Goal: Task Accomplishment & Management: Manage account settings

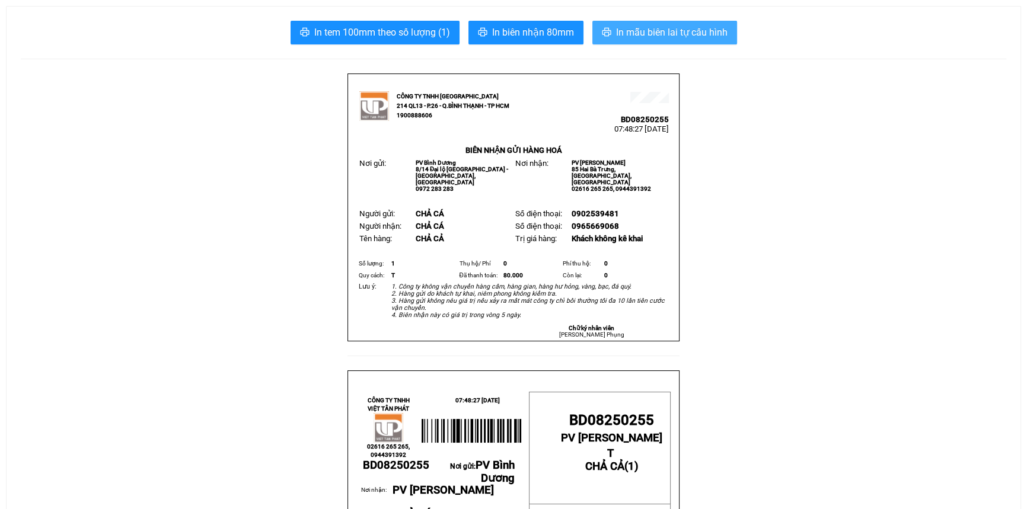
click at [633, 33] on span "In mẫu biên lai tự cấu hình" at bounding box center [671, 32] width 111 height 15
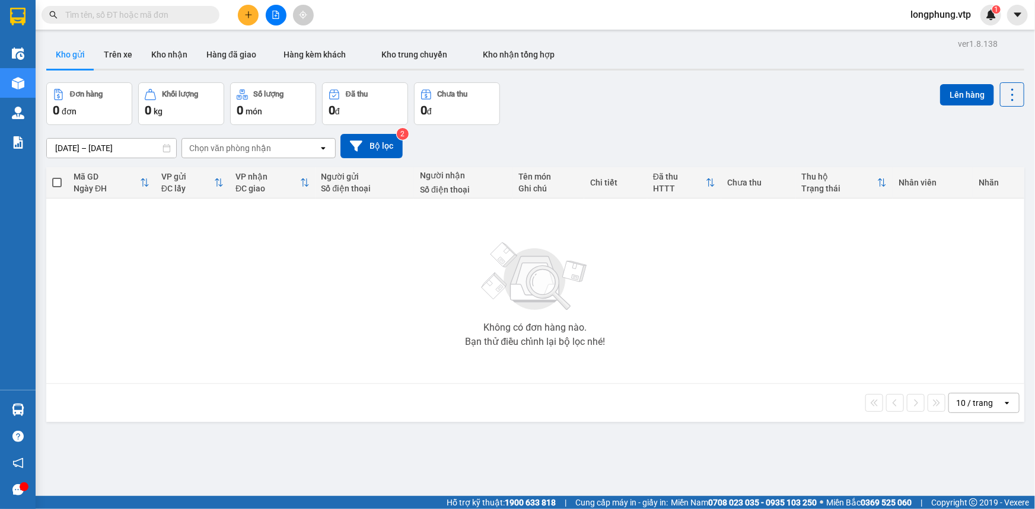
click at [212, 18] on span at bounding box center [211, 14] width 7 height 13
drag, startPoint x: 171, startPoint y: 6, endPoint x: 162, endPoint y: 11, distance: 10.9
click at [162, 11] on span at bounding box center [131, 15] width 178 height 18
click at [161, 12] on input "text" at bounding box center [135, 14] width 140 height 13
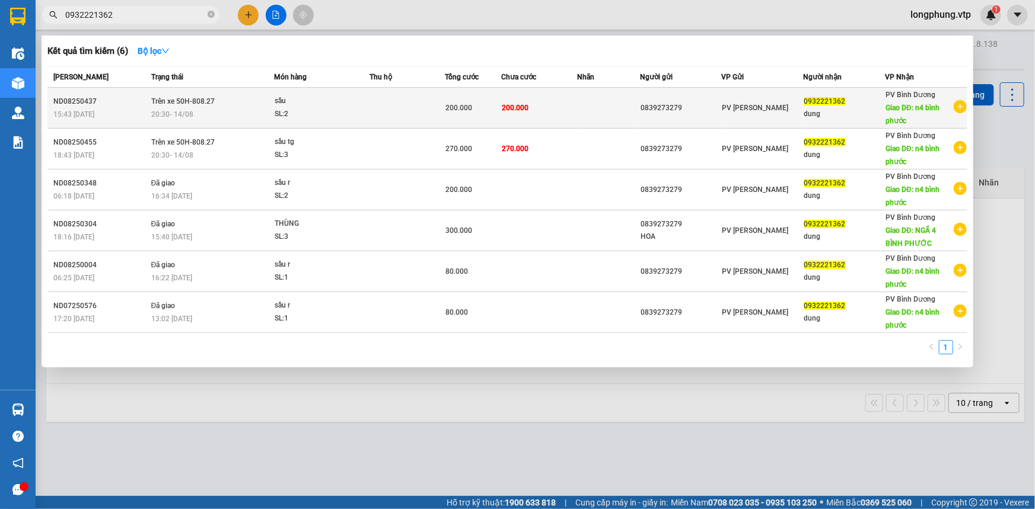
type input "0932221362"
click at [349, 106] on div "sầu" at bounding box center [319, 101] width 89 height 13
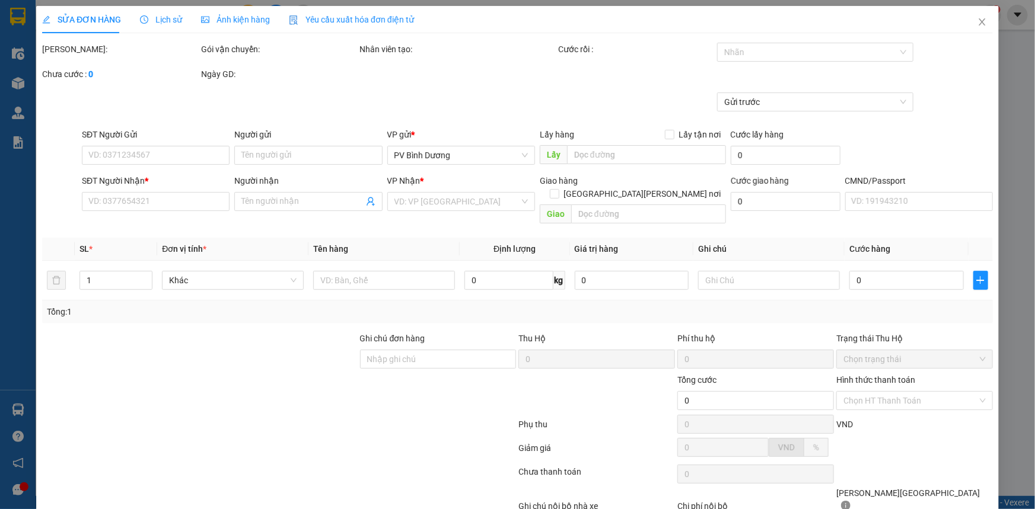
type input "0839273279"
type input "0932221362"
type input "dung"
type input "n4 bình phước"
type input "200.000"
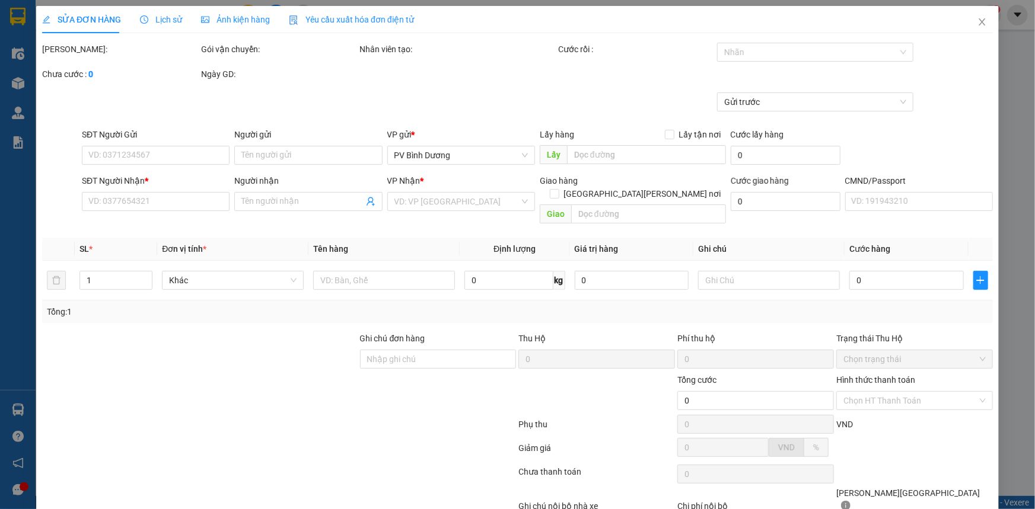
type input "200.000"
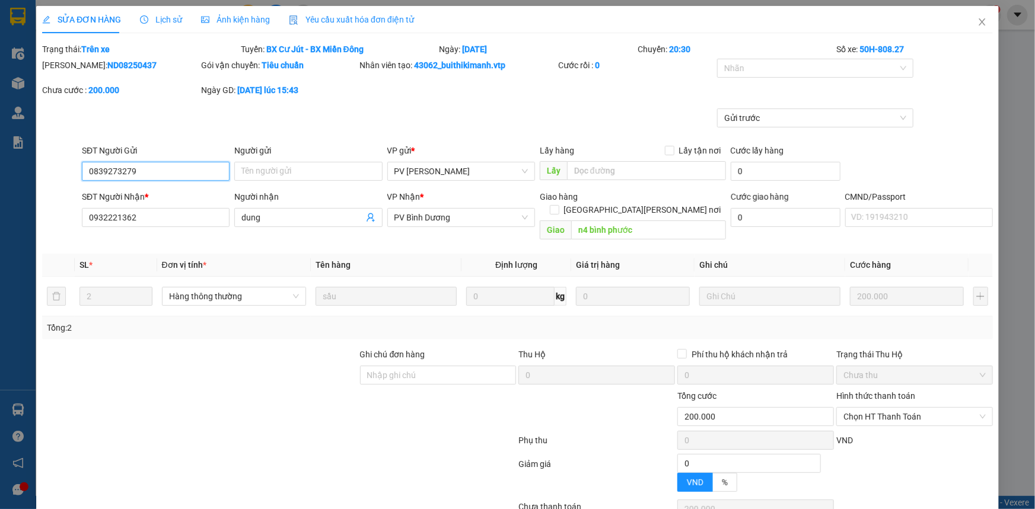
type input "10.000"
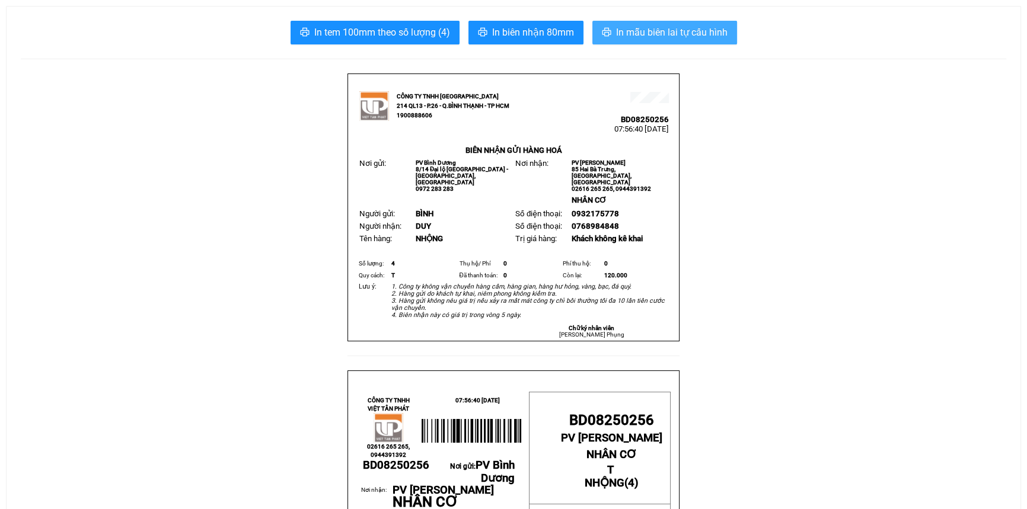
click at [685, 29] on span "In mẫu biên lai tự cấu hình" at bounding box center [671, 32] width 111 height 15
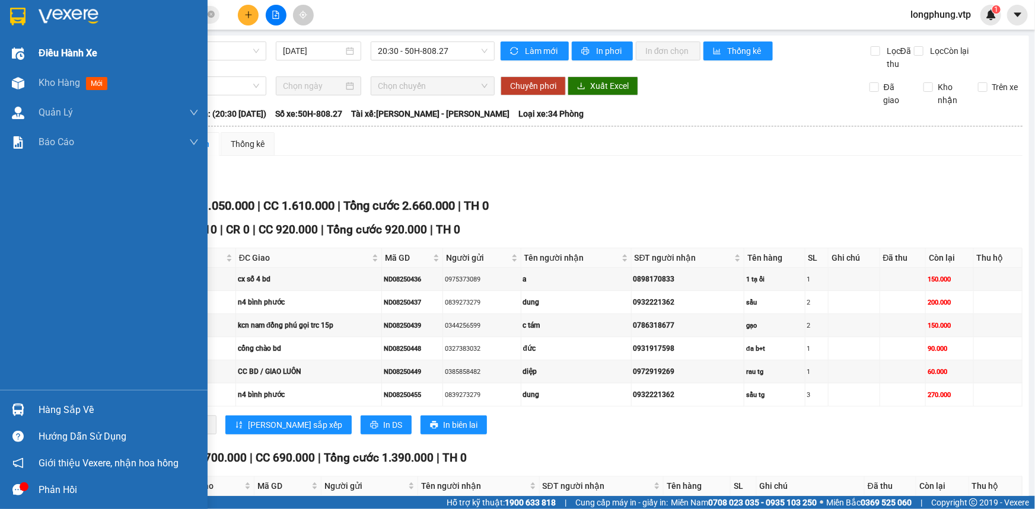
click at [75, 50] on span "Điều hành xe" at bounding box center [68, 53] width 59 height 15
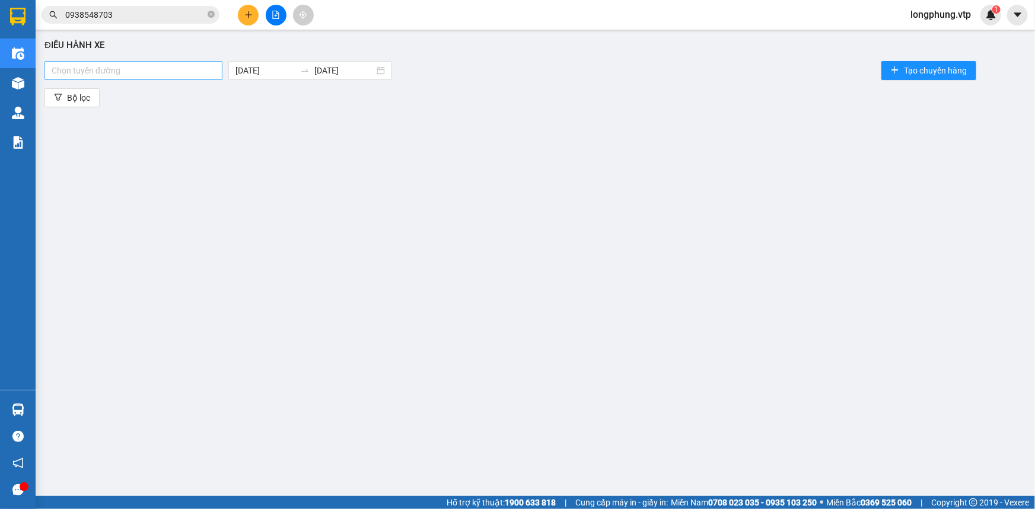
click at [178, 69] on div at bounding box center [133, 70] width 172 height 14
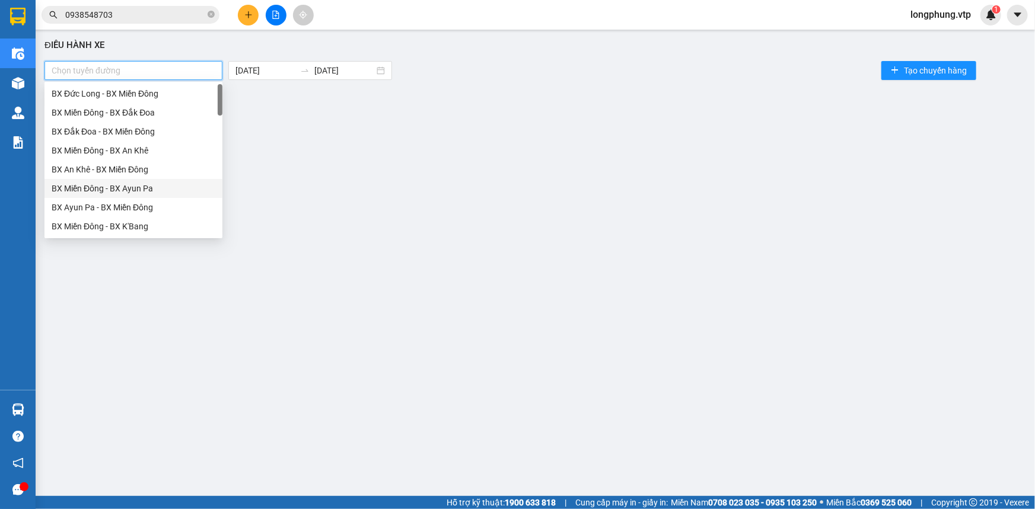
type input "A"
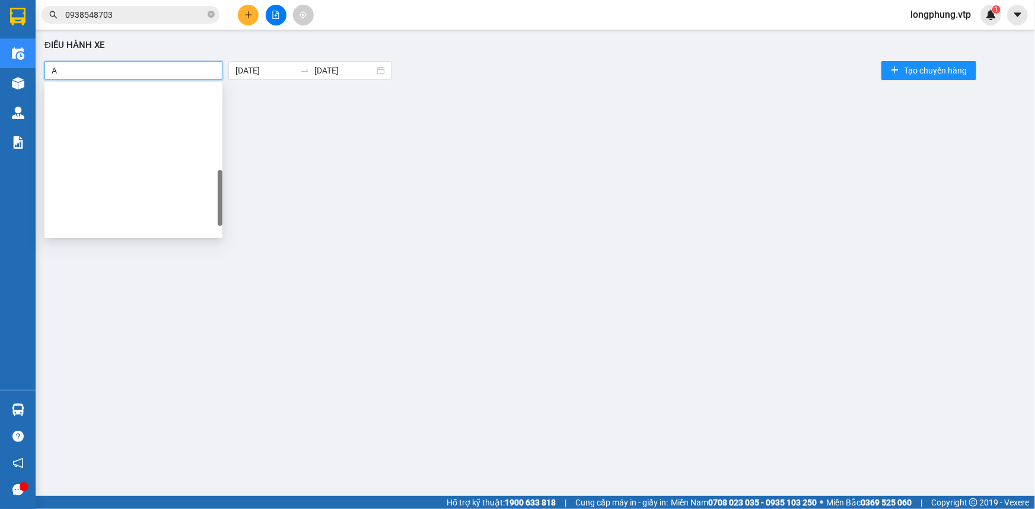
scroll to position [323, 0]
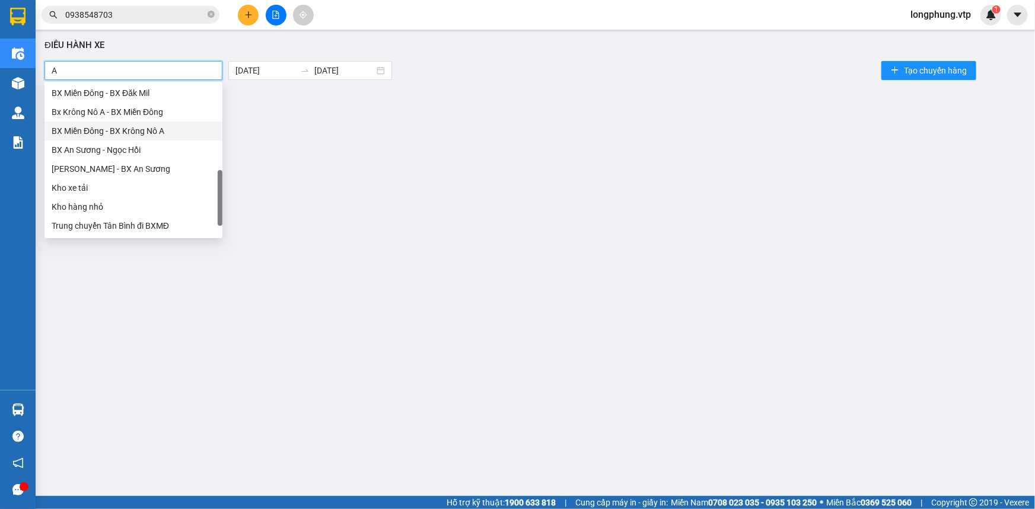
click at [164, 133] on div "BX Miền Đông - BX Krông Nô A" at bounding box center [134, 131] width 164 height 13
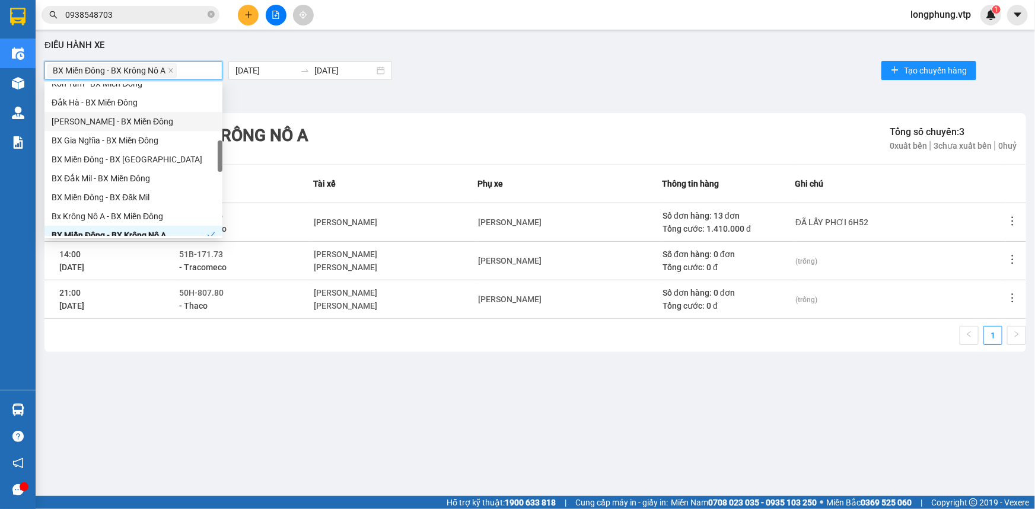
click at [631, 65] on div "BX Miền Đông - BX Krông Nô A 15/08/2025 15/08/2025 Tạo chuyến hàng" at bounding box center [534, 71] width 981 height 24
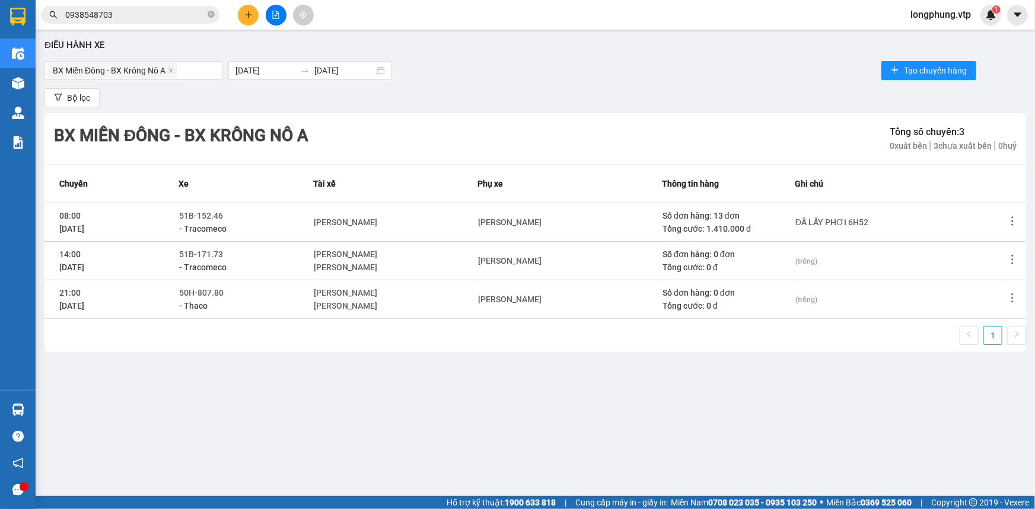
click at [1015, 223] on icon "more" at bounding box center [1012, 221] width 12 height 12
click at [993, 272] on span "Xem phơi" at bounding box center [982, 271] width 35 height 9
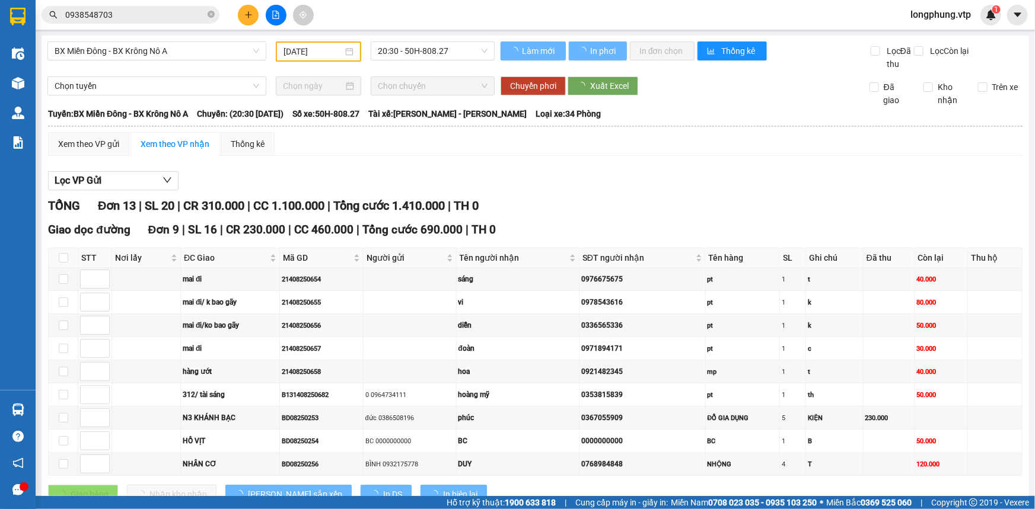
type input "[DATE]"
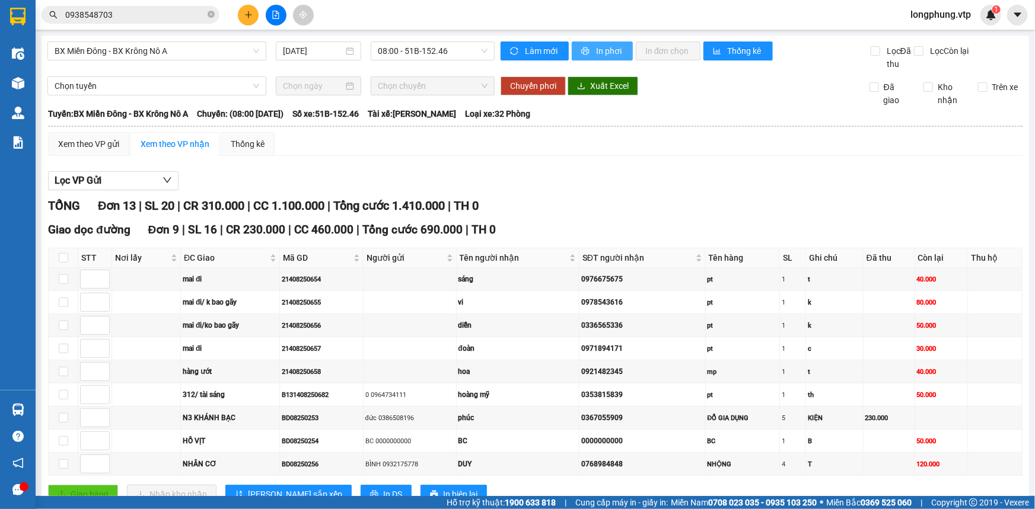
click at [594, 42] on button "In phơi" at bounding box center [602, 51] width 61 height 19
click at [596, 53] on span "In phơi" at bounding box center [609, 50] width 27 height 13
click at [604, 52] on span "In phơi" at bounding box center [609, 50] width 27 height 13
click at [596, 48] on span "In phơi" at bounding box center [609, 50] width 27 height 13
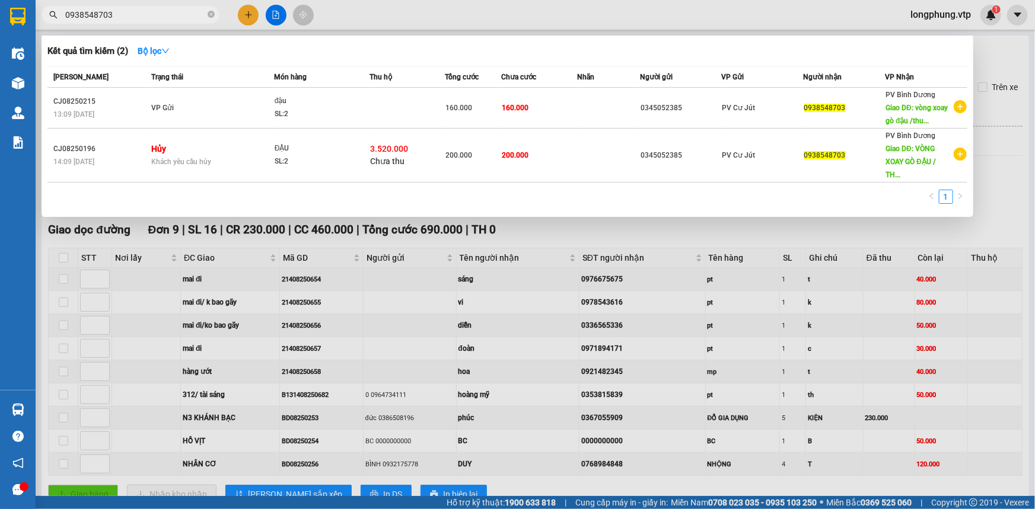
click at [85, 14] on input "0938548703" at bounding box center [135, 14] width 140 height 13
paste input "0902738693"
click at [107, 15] on input "0938090273869348703" at bounding box center [135, 14] width 140 height 13
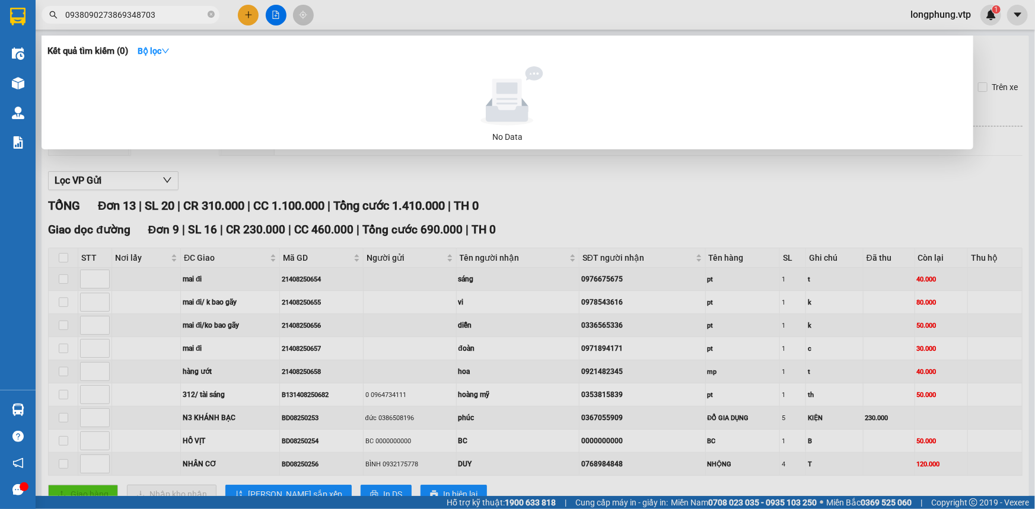
click at [107, 14] on input "0938090273869348703" at bounding box center [135, 14] width 140 height 13
paste input "0273869"
drag, startPoint x: 413, startPoint y: 194, endPoint x: 225, endPoint y: 115, distance: 204.4
click at [398, 188] on div at bounding box center [517, 254] width 1035 height 509
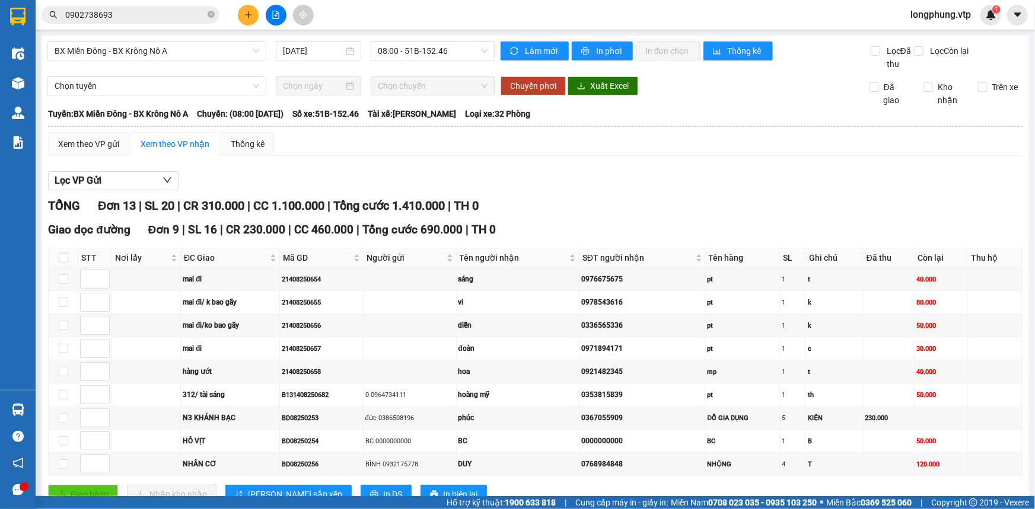
click at [90, 18] on input "0902738693" at bounding box center [135, 14] width 140 height 13
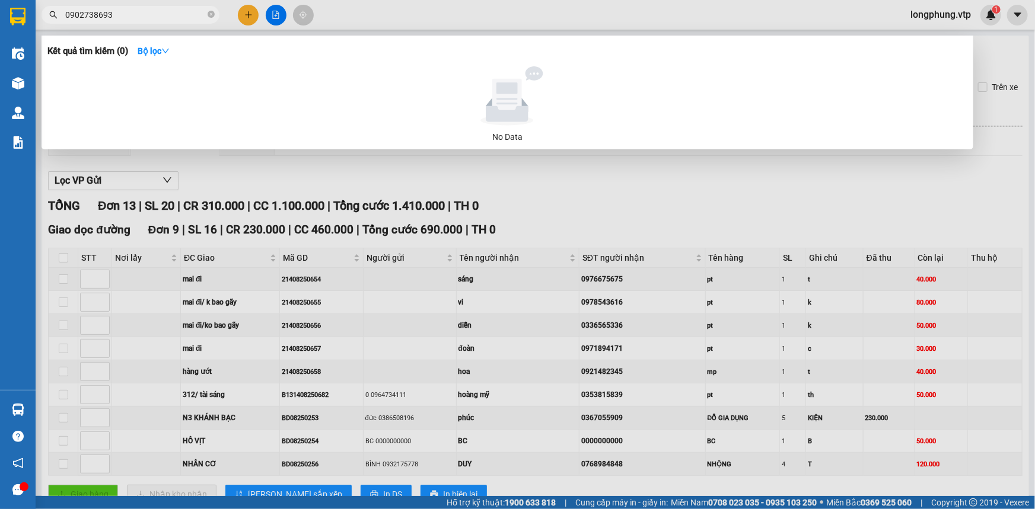
click at [90, 18] on input "0902738693" at bounding box center [135, 14] width 140 height 13
click at [142, 14] on input "0902738693" at bounding box center [135, 14] width 140 height 13
click at [141, 14] on input "0902738693" at bounding box center [135, 14] width 140 height 13
paste input "68245454"
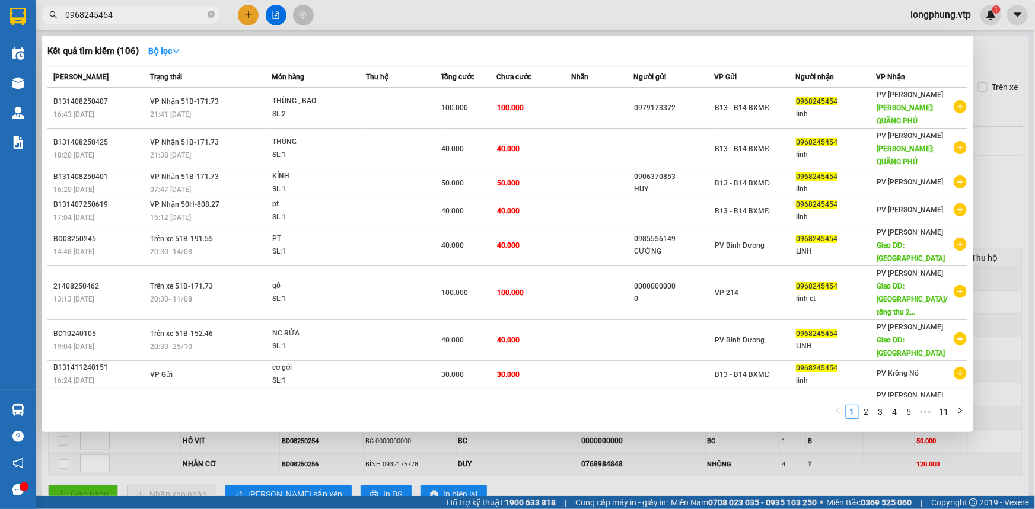
type input "0968245454"
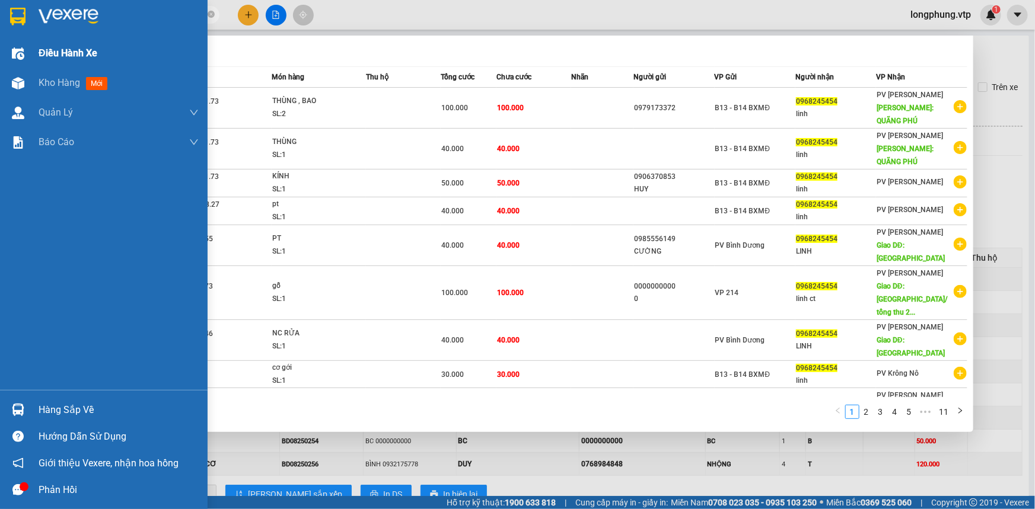
click at [17, 50] on img at bounding box center [18, 53] width 12 height 12
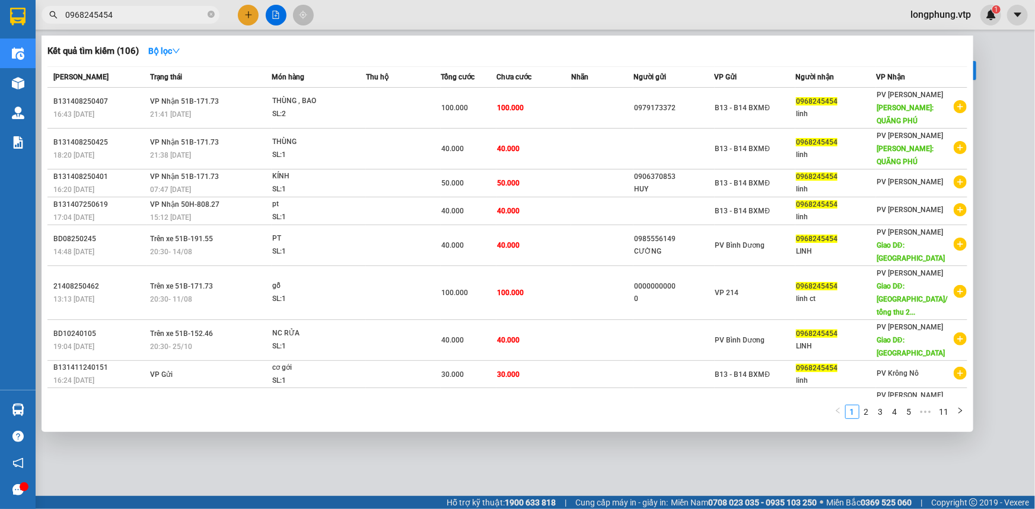
click at [518, 481] on div at bounding box center [517, 254] width 1035 height 509
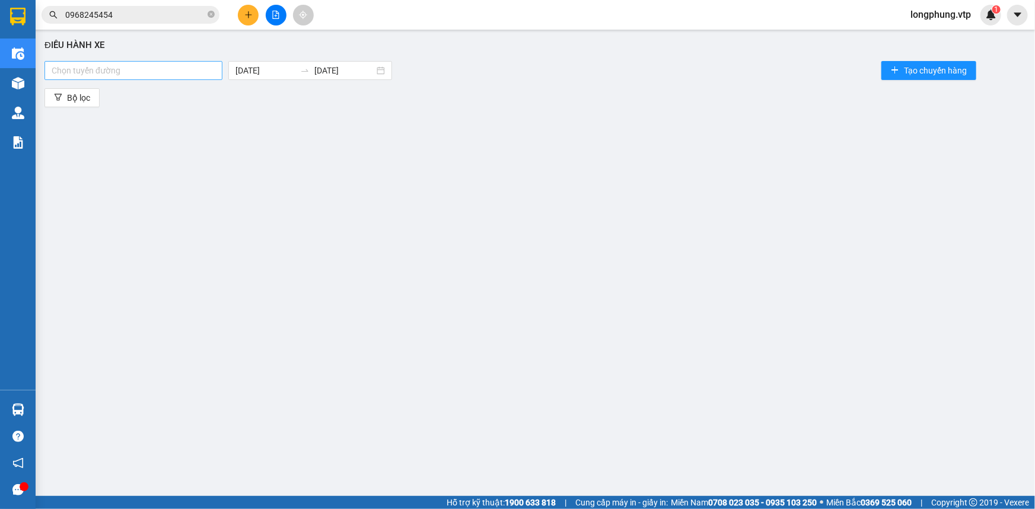
click at [120, 72] on div at bounding box center [133, 70] width 172 height 14
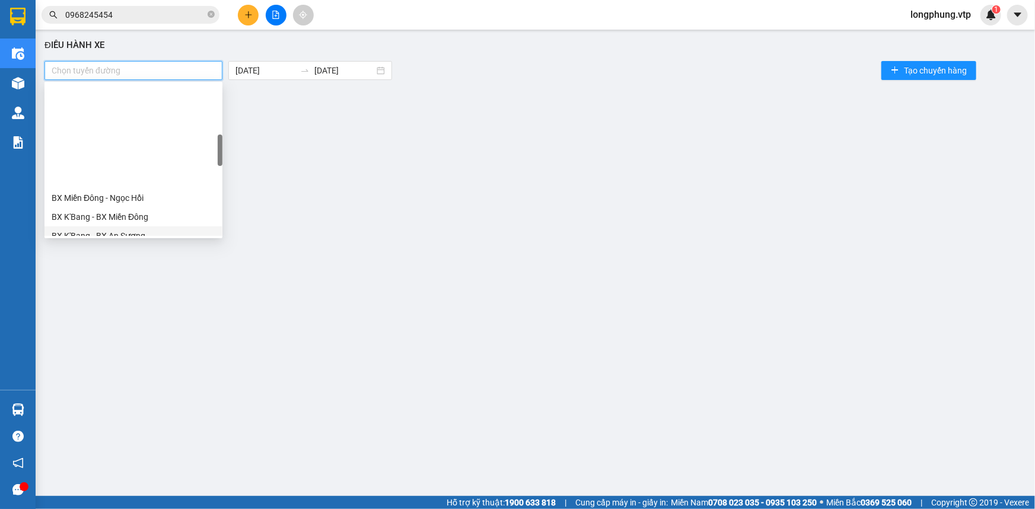
scroll to position [323, 0]
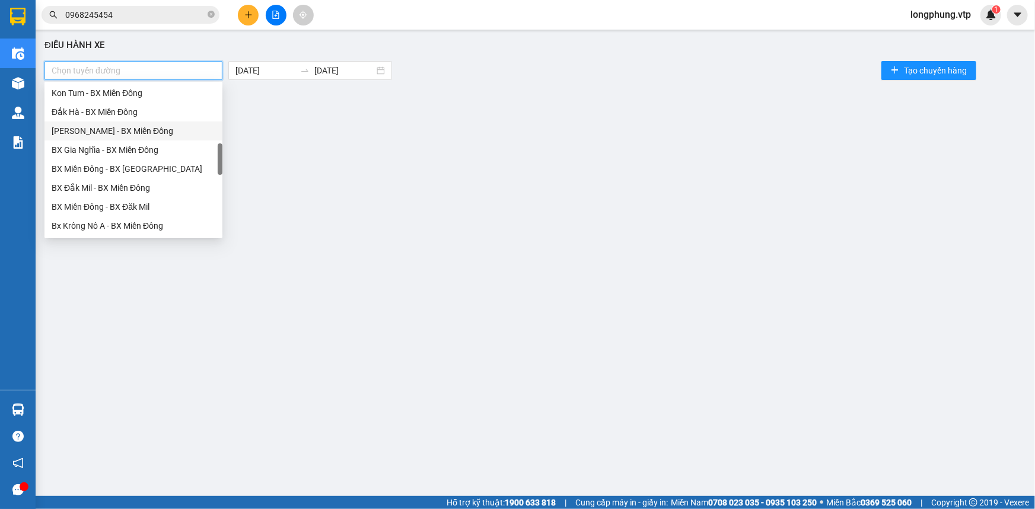
type input "A"
click at [151, 129] on div "BX Miền Đông - BX Krông Nô A" at bounding box center [134, 131] width 164 height 13
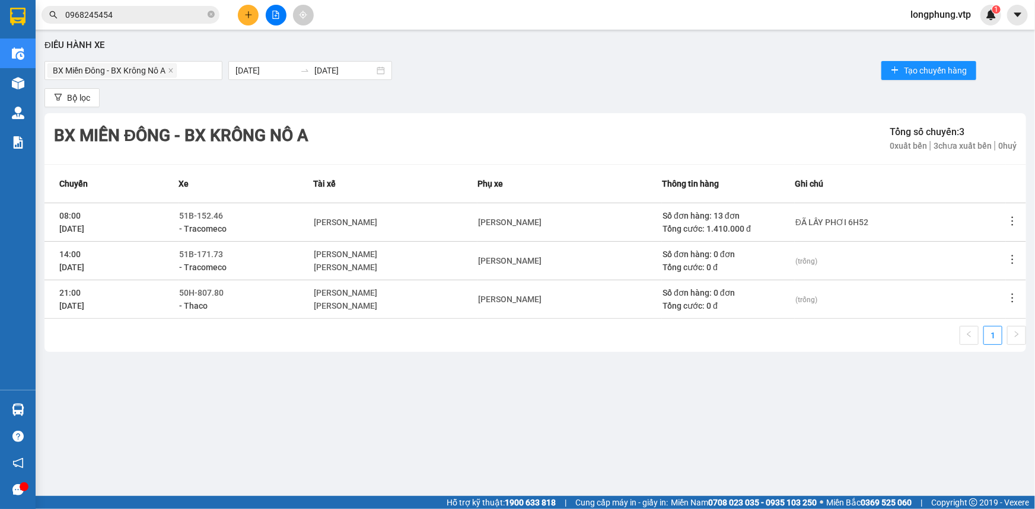
drag, startPoint x: 837, startPoint y: 439, endPoint x: 1000, endPoint y: 221, distance: 272.4
click at [842, 434] on div "Điều hành xe BX Miền Đông - BX Krông Nô A 15/08/2025 15/08/2025 Tạo chuyến hàng…" at bounding box center [535, 257] width 987 height 443
click at [1013, 221] on icon "more" at bounding box center [1012, 221] width 12 height 12
click at [1001, 278] on li "Xem phơi" at bounding box center [979, 272] width 76 height 24
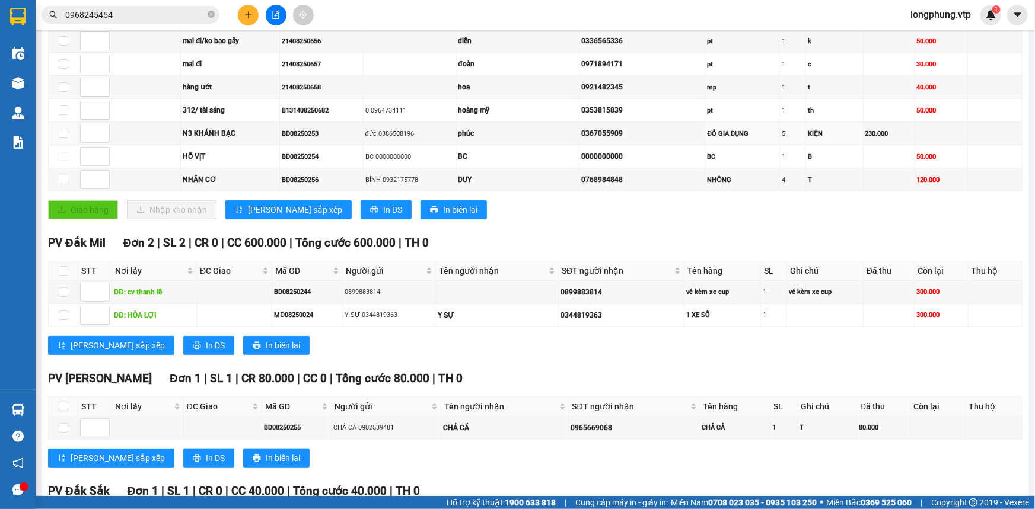
scroll to position [161, 0]
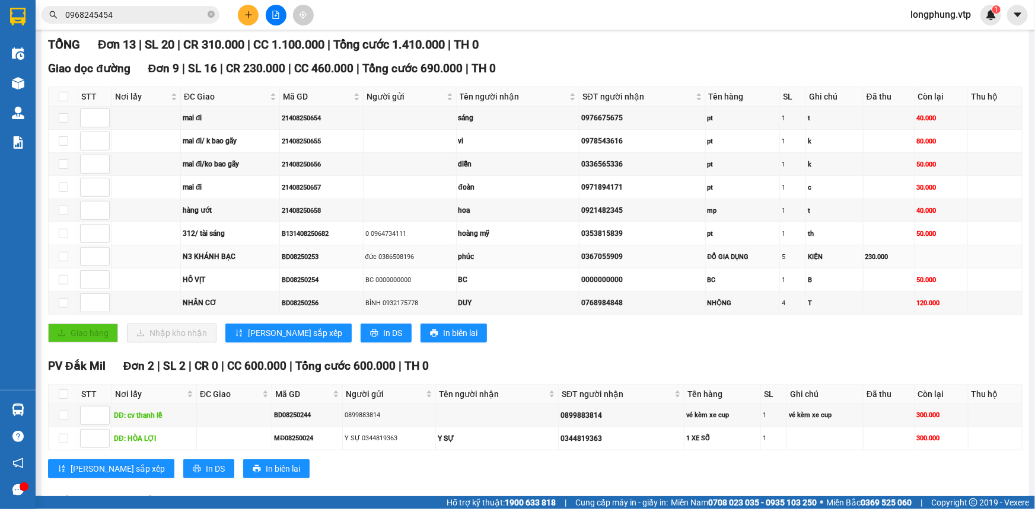
click at [69, 254] on td at bounding box center [64, 256] width 30 height 23
click at [65, 256] on input "checkbox" at bounding box center [63, 256] width 9 height 9
checkbox input "true"
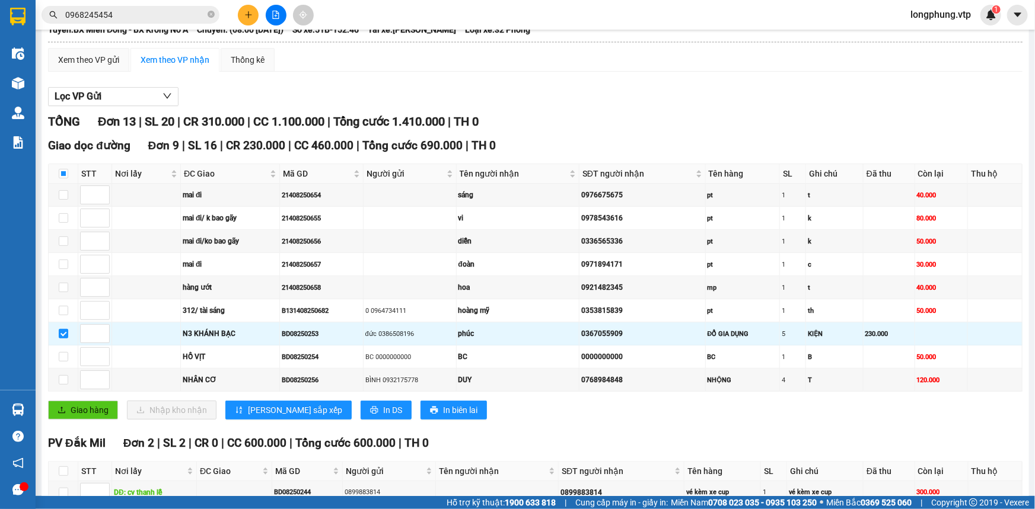
scroll to position [0, 0]
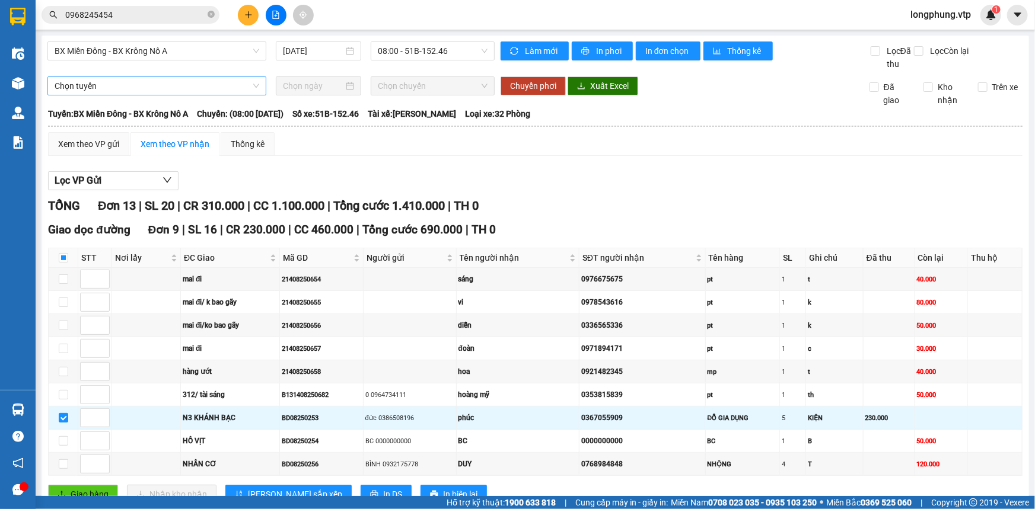
click at [125, 81] on span "Chọn tuyến" at bounding box center [157, 86] width 205 height 18
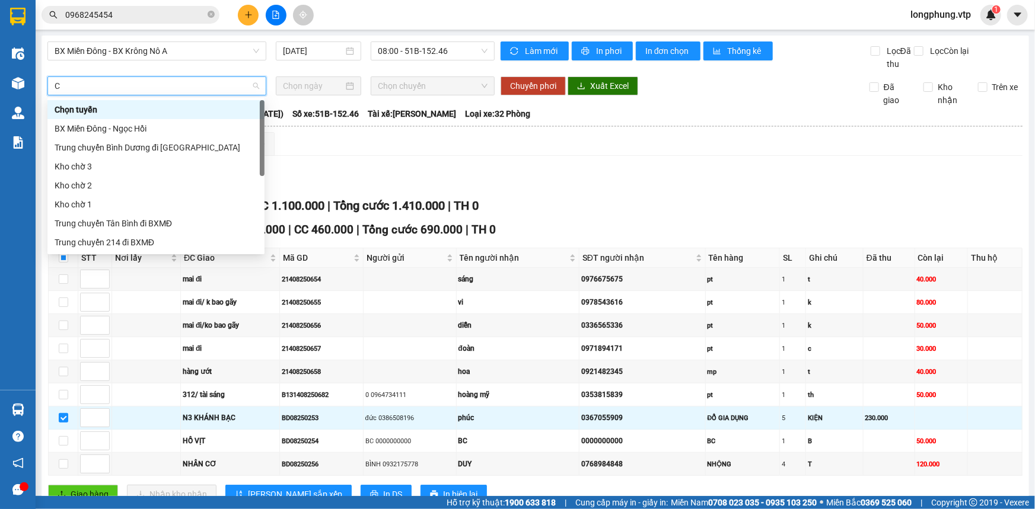
type input "CU"
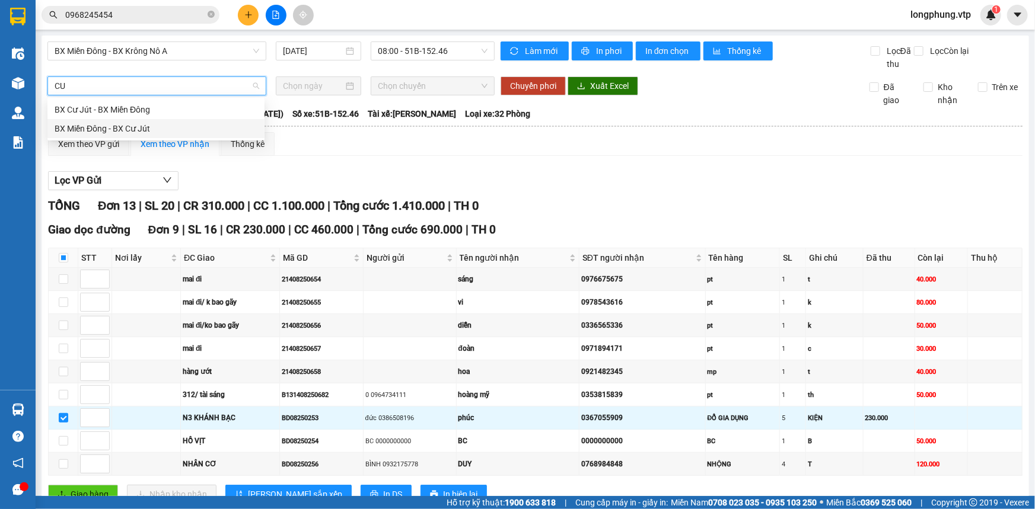
click at [160, 125] on div "BX Miền Đông - BX Cư Jút" at bounding box center [156, 128] width 203 height 13
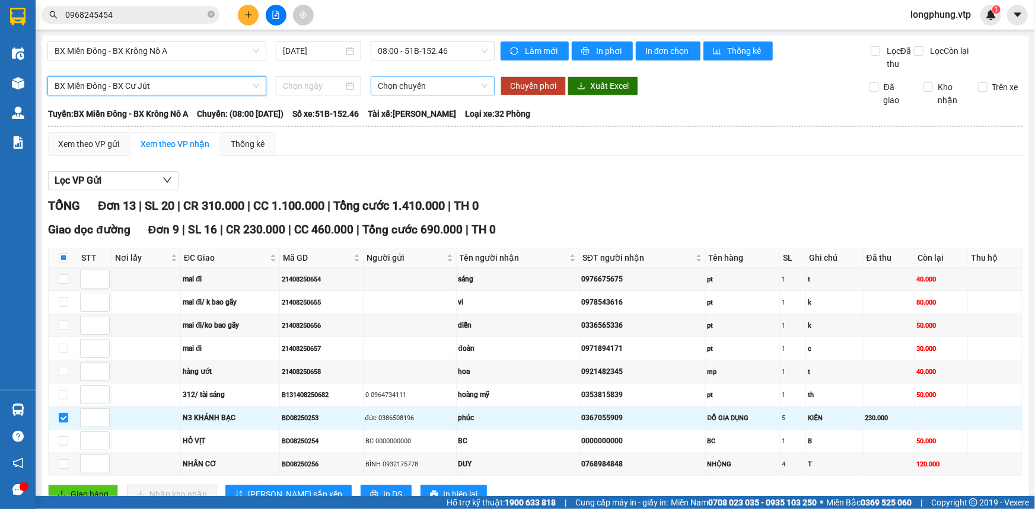
click at [416, 90] on span "Chọn chuyến" at bounding box center [433, 86] width 110 height 18
click at [320, 84] on input at bounding box center [313, 85] width 60 height 13
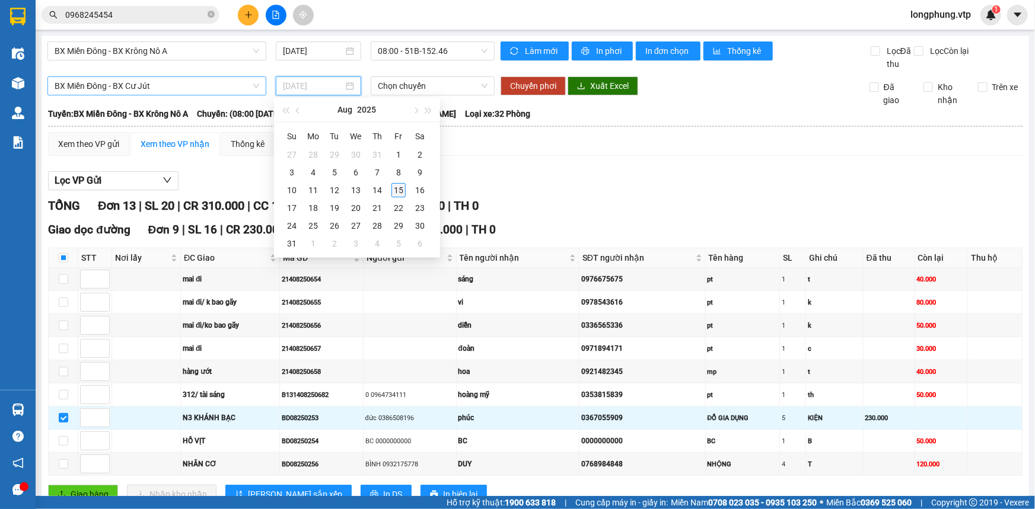
type input "[DATE]"
click at [396, 195] on div "15" at bounding box center [398, 190] width 14 height 14
type input "[DATE]"
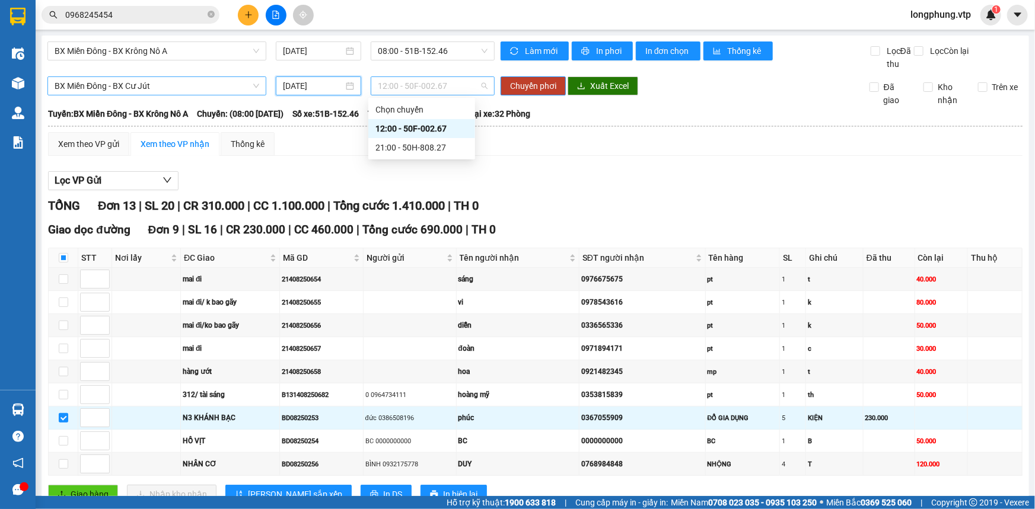
click at [425, 86] on span "12:00 - 50F-002.67" at bounding box center [433, 86] width 110 height 18
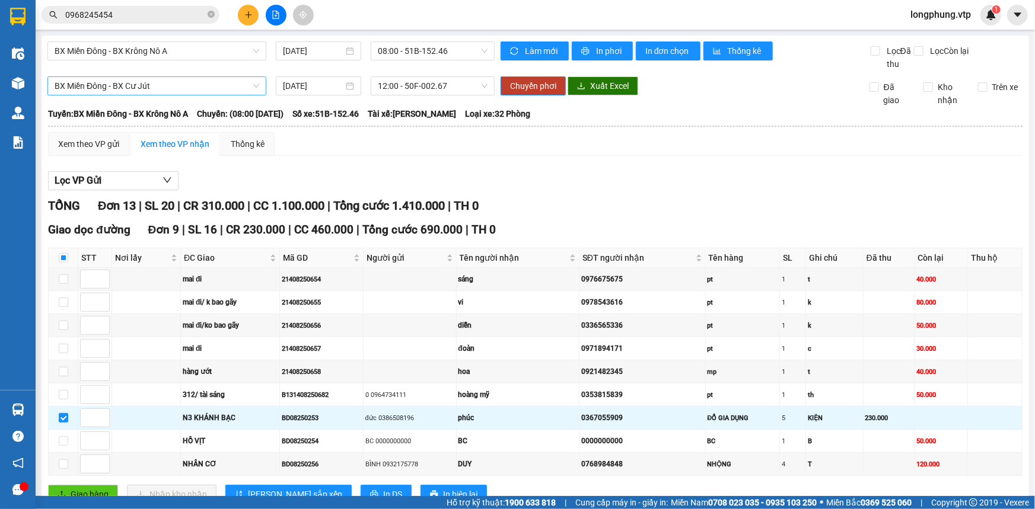
click at [690, 174] on div "Lọc VP Gửi" at bounding box center [535, 181] width 974 height 20
click at [525, 82] on span "Chuyển phơi" at bounding box center [533, 85] width 46 height 13
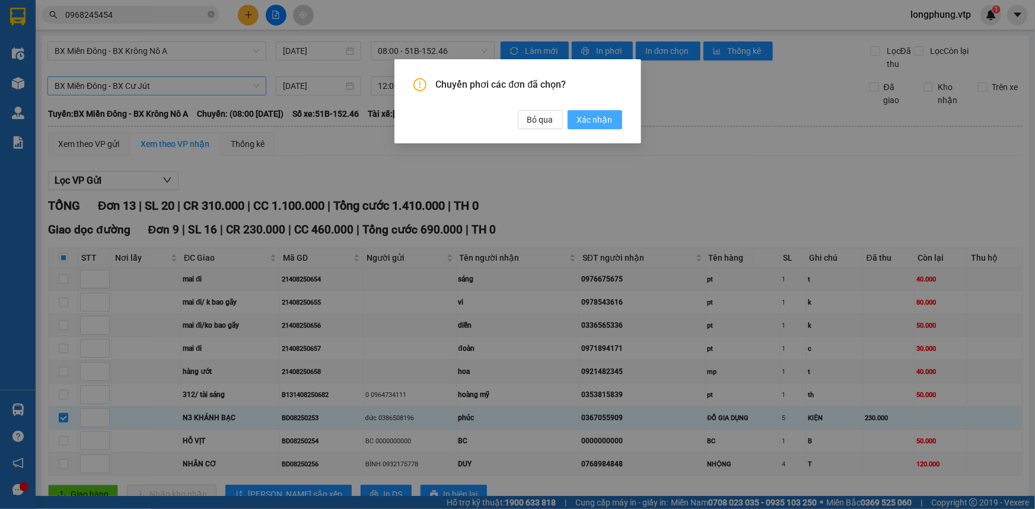
click at [586, 117] on span "Xác nhận" at bounding box center [595, 119] width 36 height 13
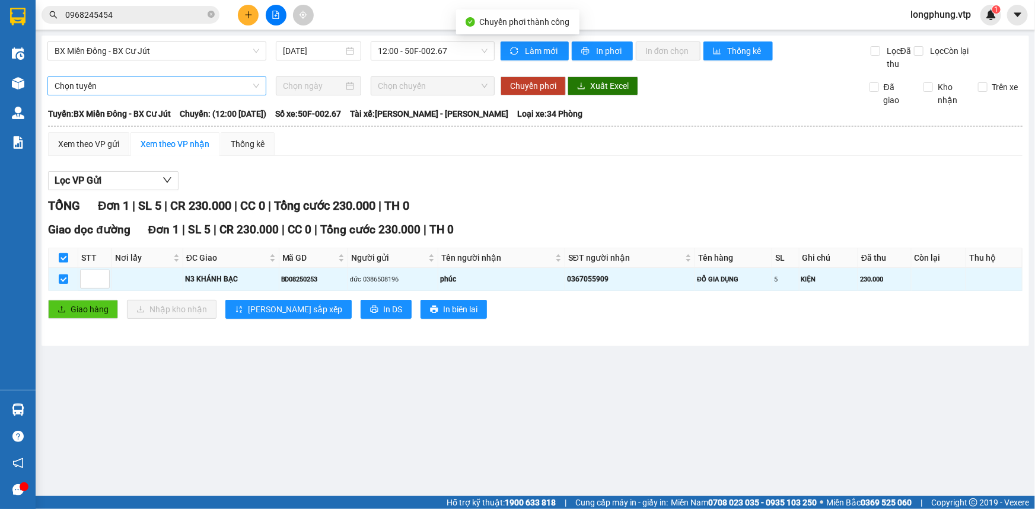
checkbox input "false"
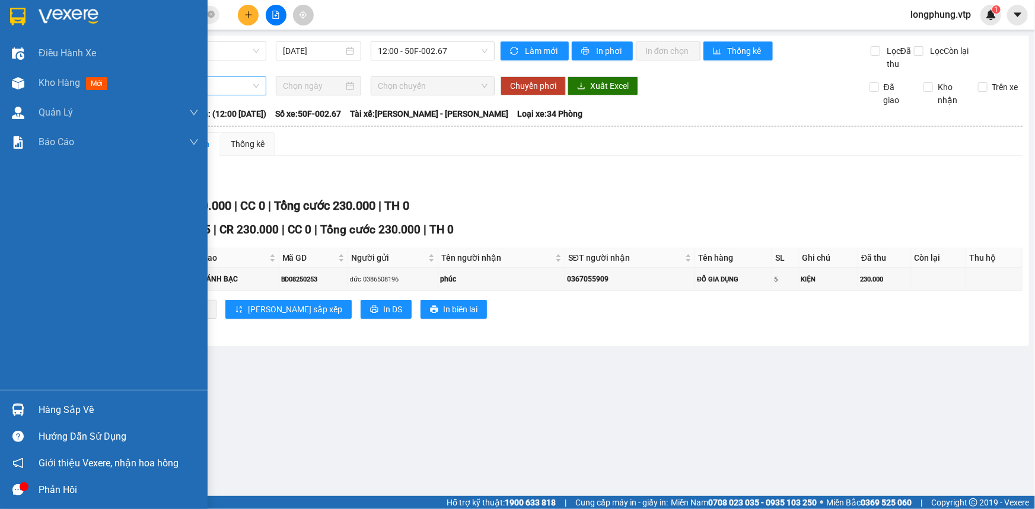
click at [50, 413] on div "Hàng sắp về" at bounding box center [119, 410] width 160 height 18
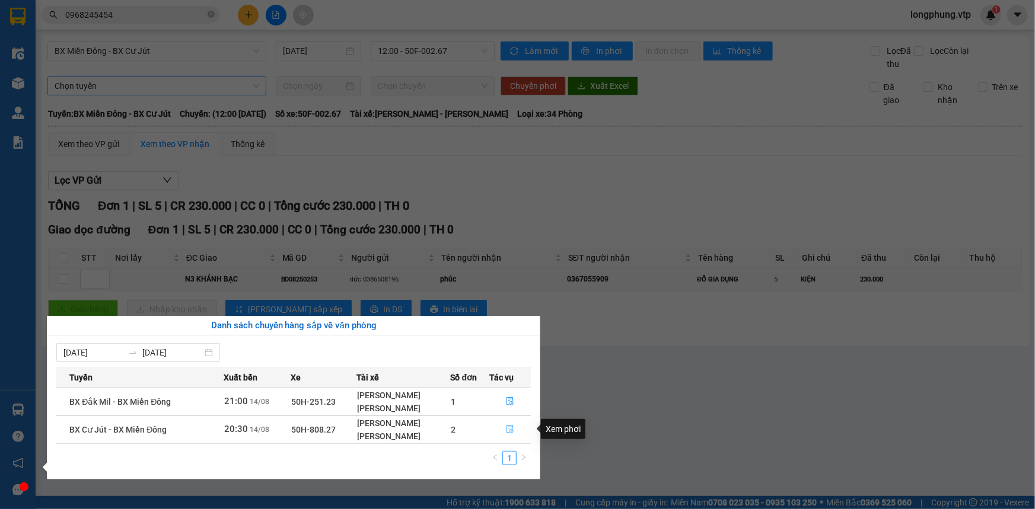
click at [508, 427] on icon "file-done" at bounding box center [510, 429] width 8 height 8
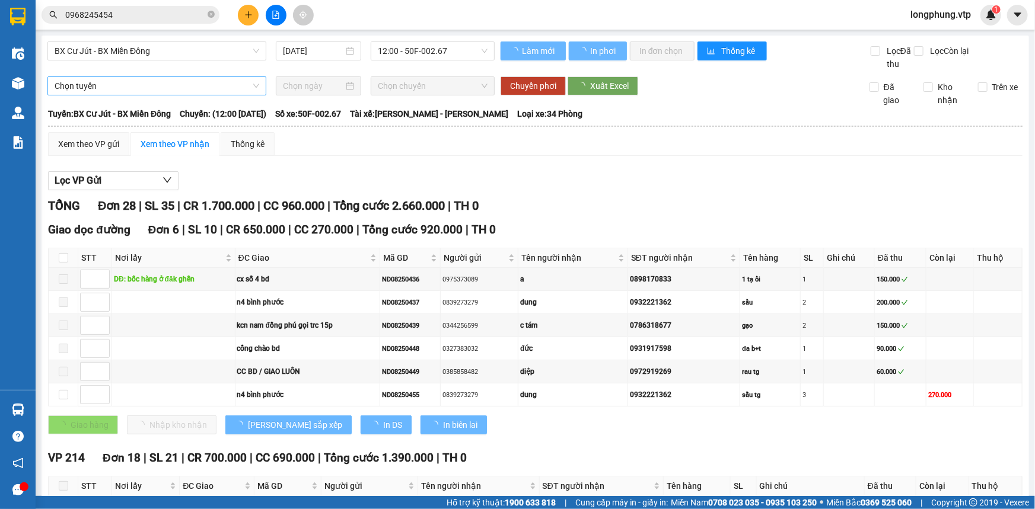
type input "14/08/2025"
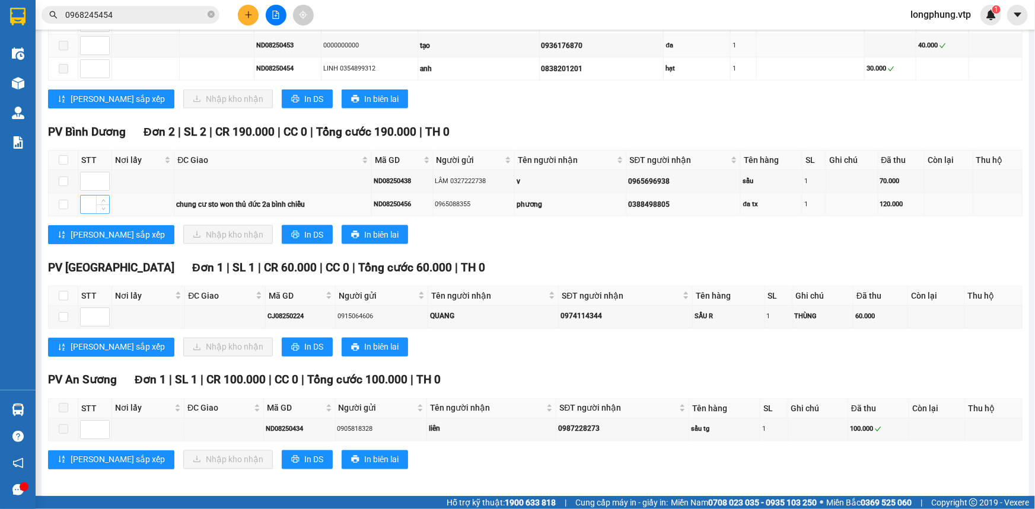
scroll to position [754, 0]
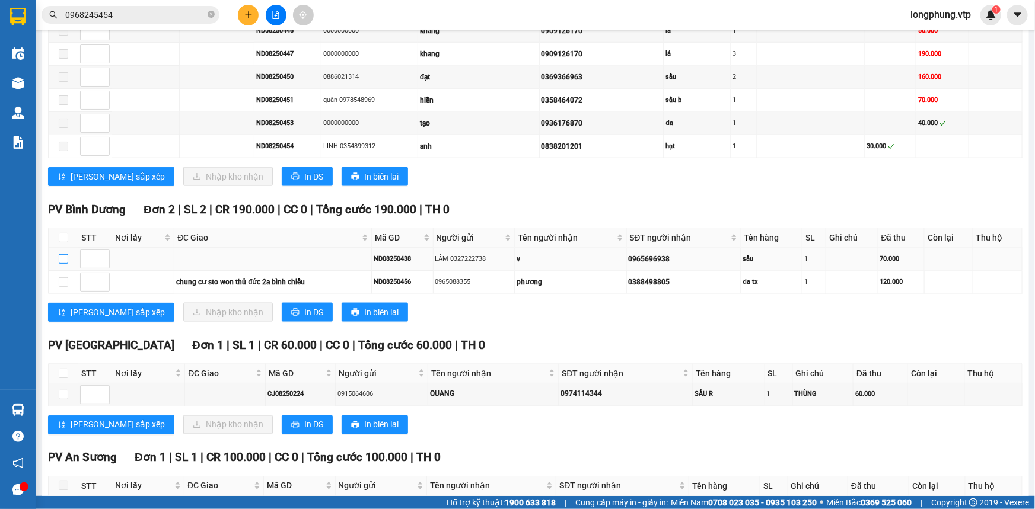
drag, startPoint x: 62, startPoint y: 253, endPoint x: 62, endPoint y: 259, distance: 6.0
click at [63, 254] on input "checkbox" at bounding box center [63, 258] width 9 height 9
checkbox input "true"
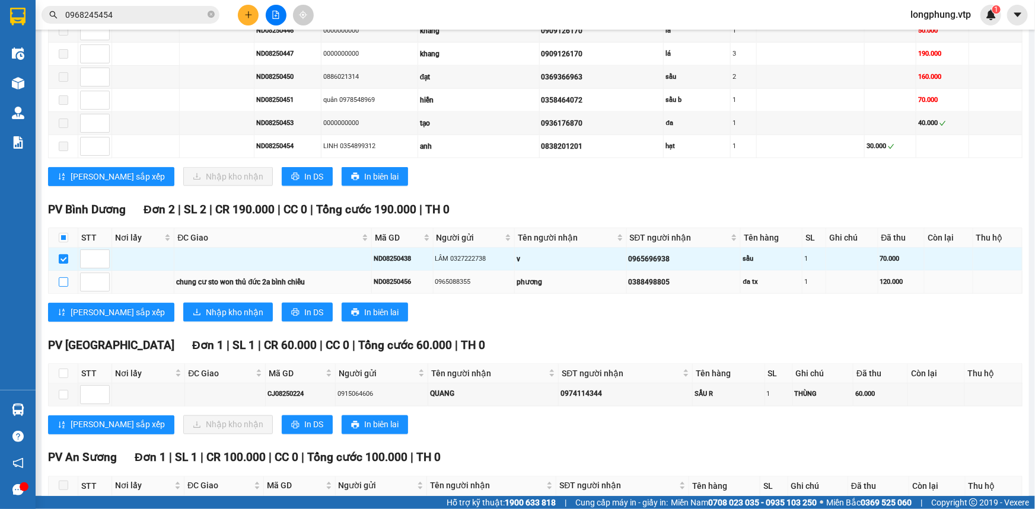
click at [65, 280] on input "checkbox" at bounding box center [63, 282] width 9 height 9
checkbox input "true"
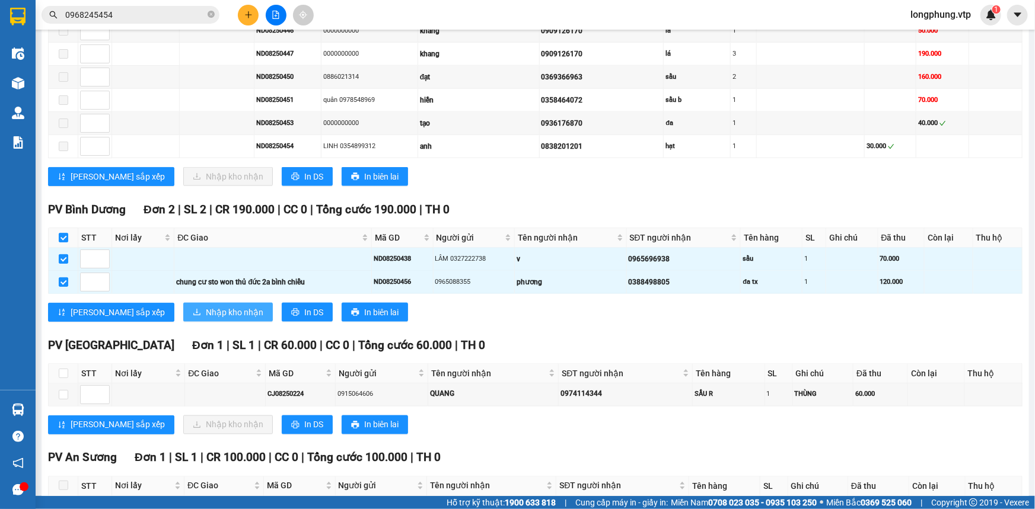
click at [206, 310] on span "Nhập kho nhận" at bounding box center [235, 312] width 58 height 13
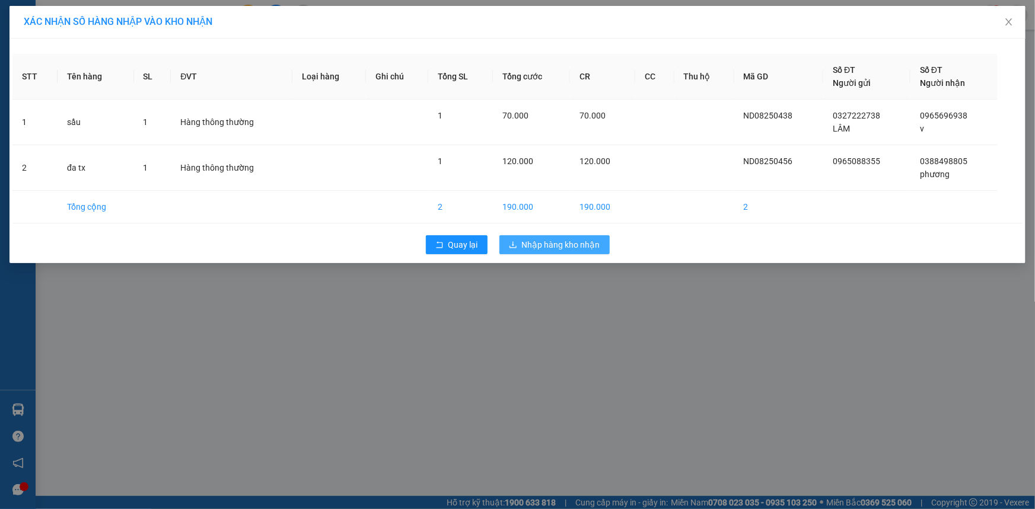
click at [572, 239] on span "Nhập hàng kho nhận" at bounding box center [561, 244] width 78 height 13
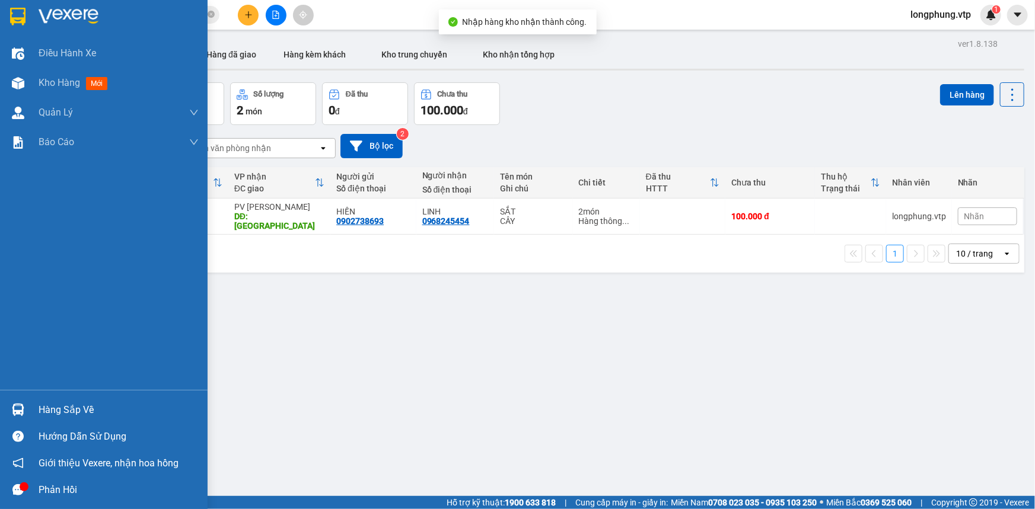
click at [88, 409] on div "Hàng sắp về" at bounding box center [119, 410] width 160 height 18
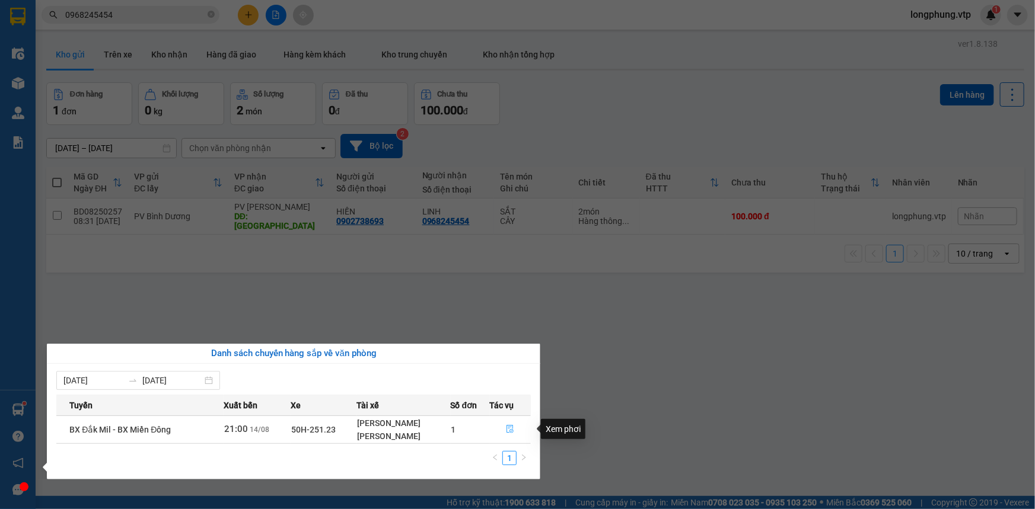
click at [514, 432] on icon "file-done" at bounding box center [510, 429] width 8 height 8
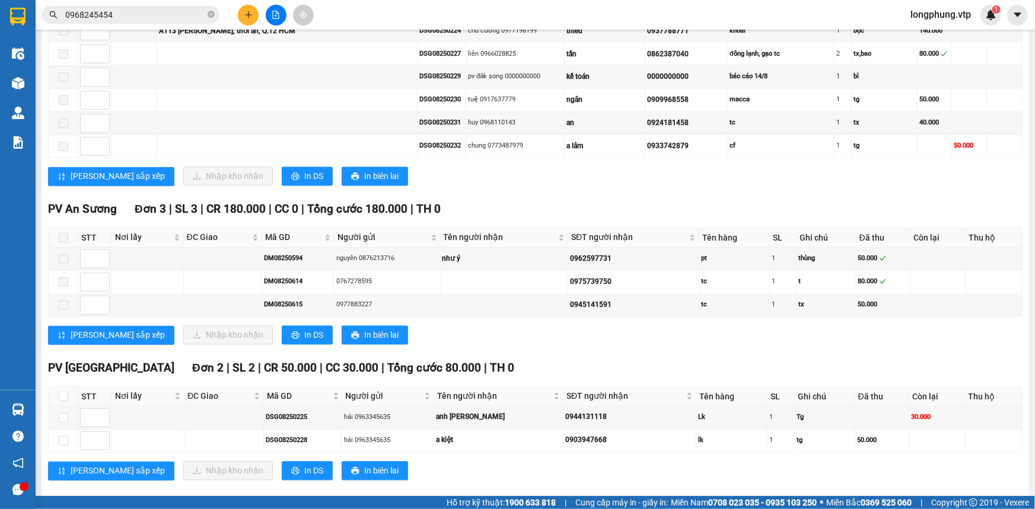
scroll to position [1200, 0]
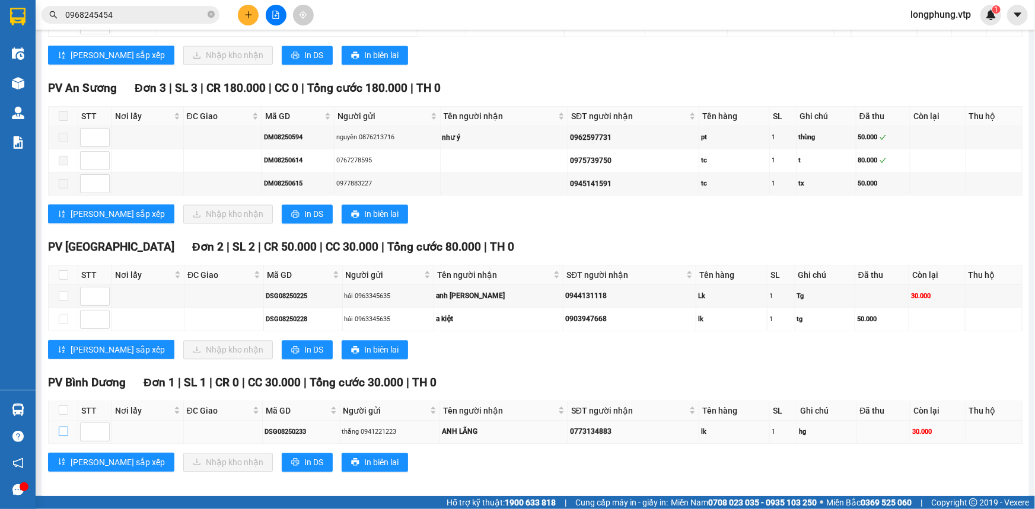
click at [59, 427] on input "checkbox" at bounding box center [63, 431] width 9 height 9
checkbox input "true"
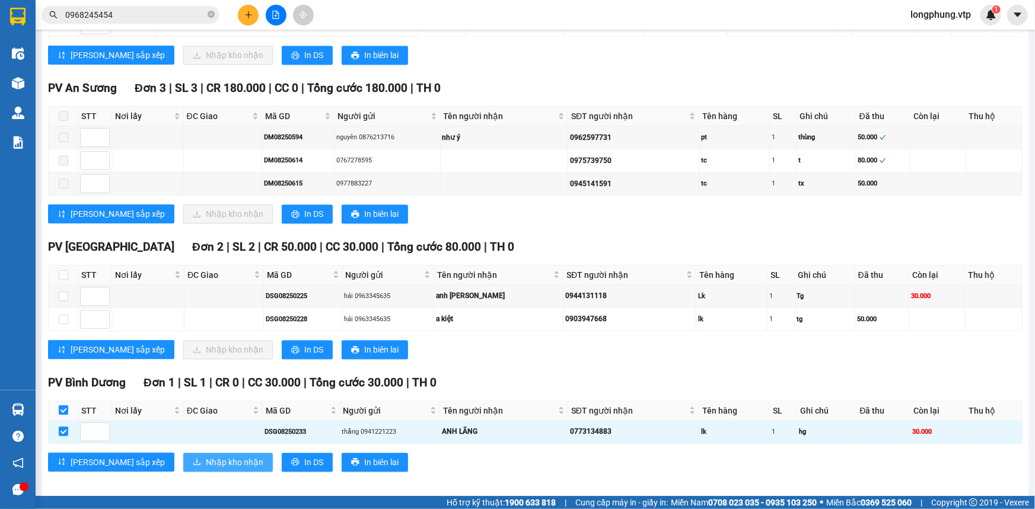
click at [206, 456] on span "Nhập kho nhận" at bounding box center [235, 462] width 58 height 13
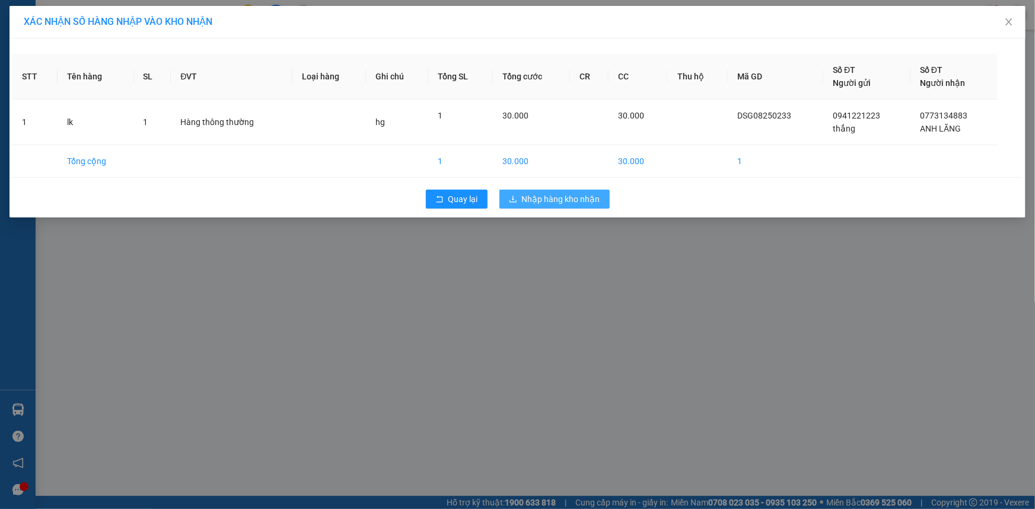
click at [598, 202] on span "Nhập hàng kho nhận" at bounding box center [561, 199] width 78 height 13
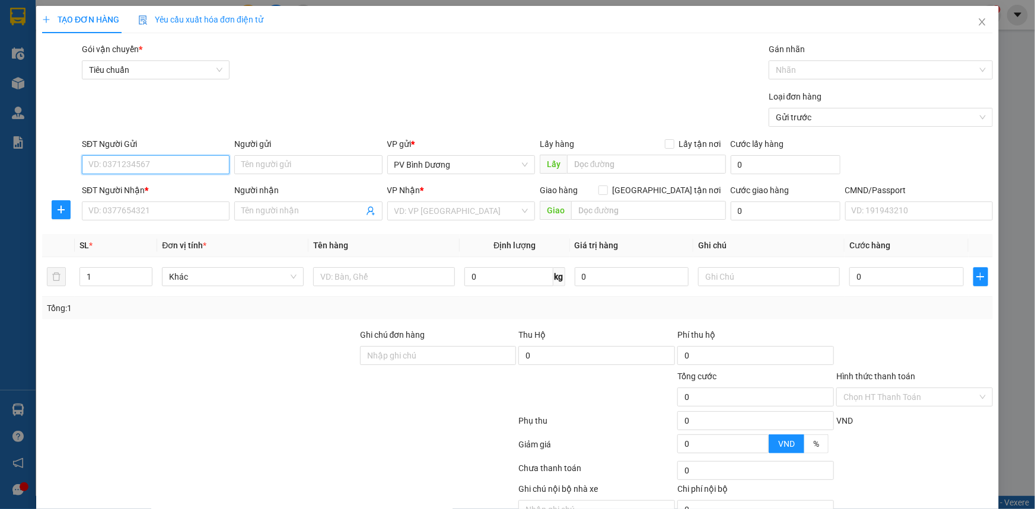
click at [179, 164] on input "SĐT Người Gửi" at bounding box center [156, 164] width 148 height 19
type input "0902738693"
click at [293, 167] on input "Người gửi" at bounding box center [308, 164] width 148 height 19
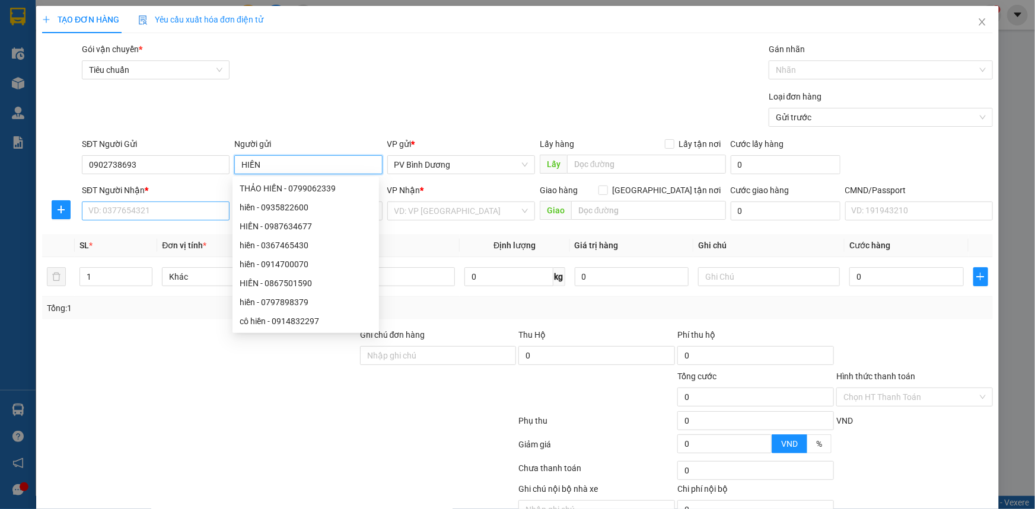
type input "HIỀN"
click at [159, 208] on input "SĐT Người Nhận *" at bounding box center [156, 211] width 148 height 19
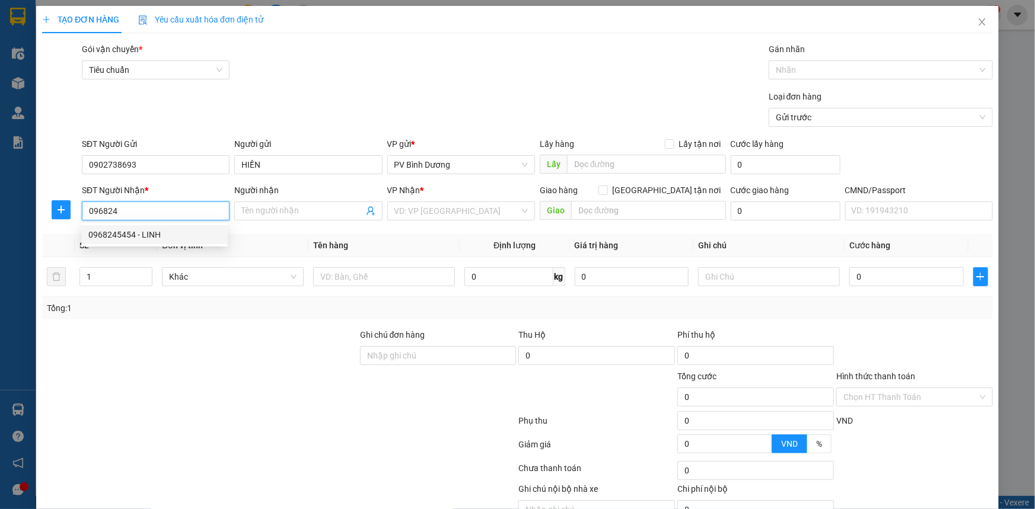
click at [154, 231] on div "0968245454 - LINH" at bounding box center [154, 234] width 132 height 13
type input "0968245454"
type input "LINH"
type input "QUẢNG PHÚ"
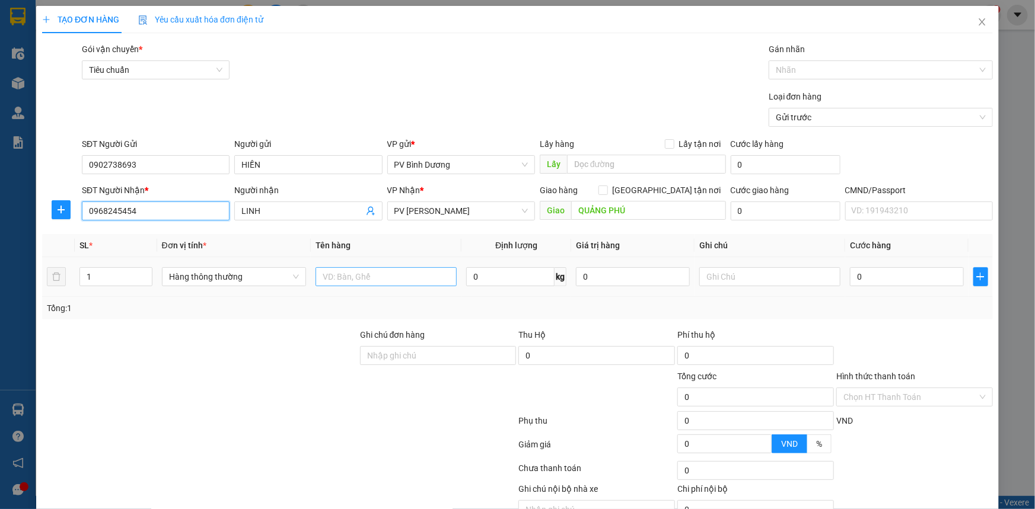
type input "0968245454"
click at [366, 270] on input "text" at bounding box center [385, 276] width 141 height 19
type input "SẮT"
click at [119, 278] on input "1" at bounding box center [116, 277] width 72 height 18
type input "2"
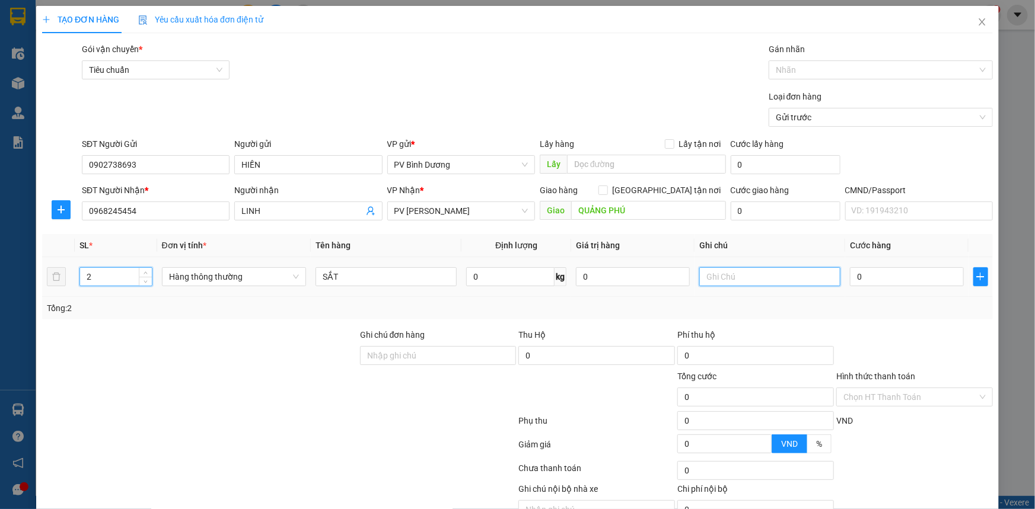
click at [726, 272] on input "text" at bounding box center [769, 276] width 141 height 19
type input "CÂY"
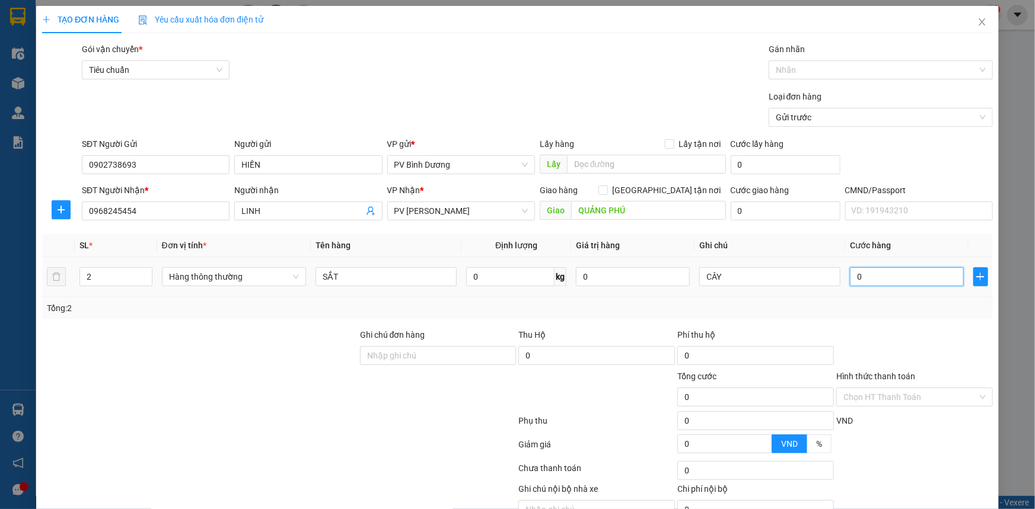
click at [876, 282] on input "0" at bounding box center [907, 276] width 114 height 19
type input "1"
type input "10"
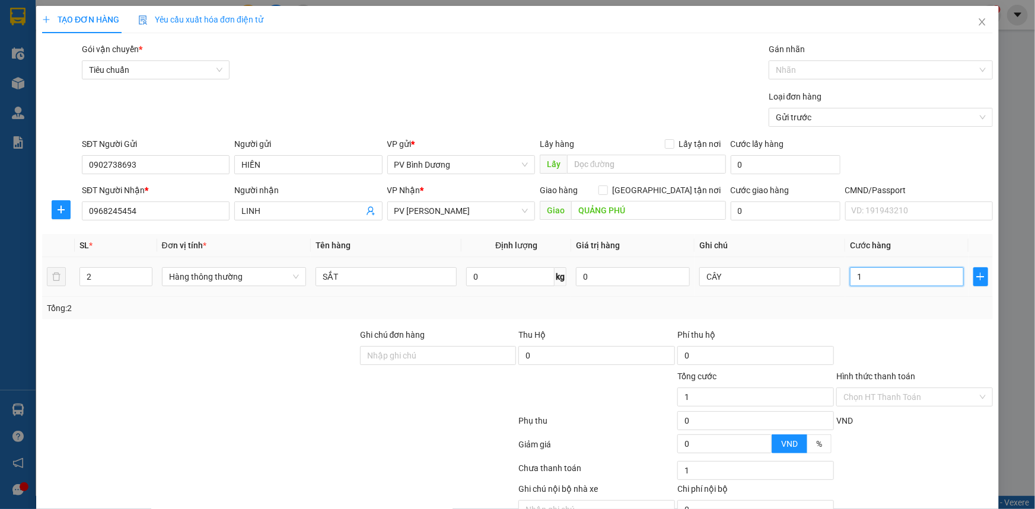
type input "10"
type input "100"
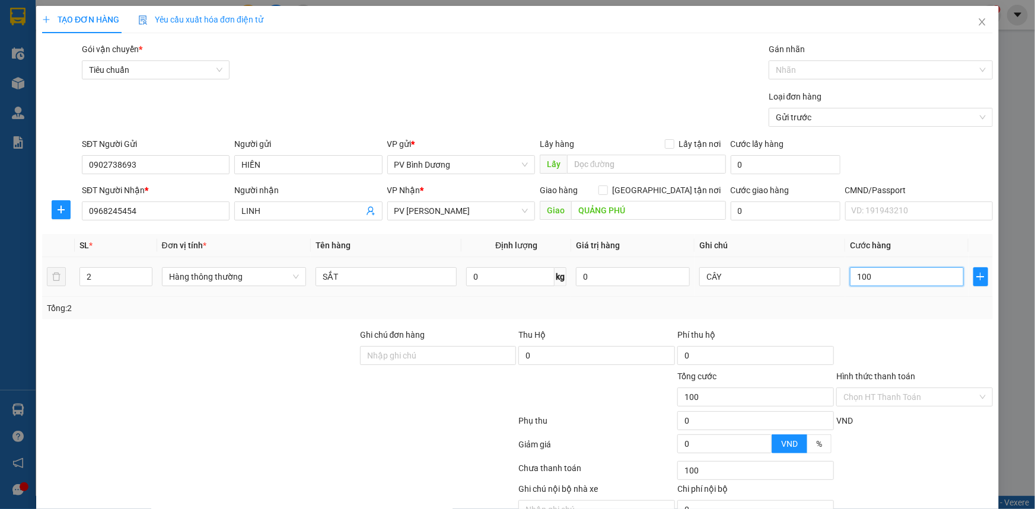
type input "1.000"
type input "10.000"
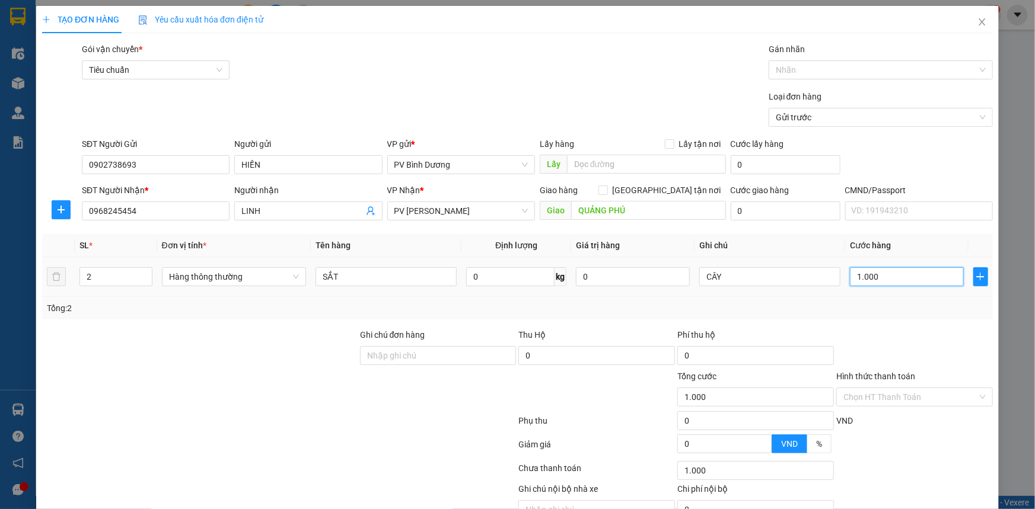
type input "10.000"
type input "100.000"
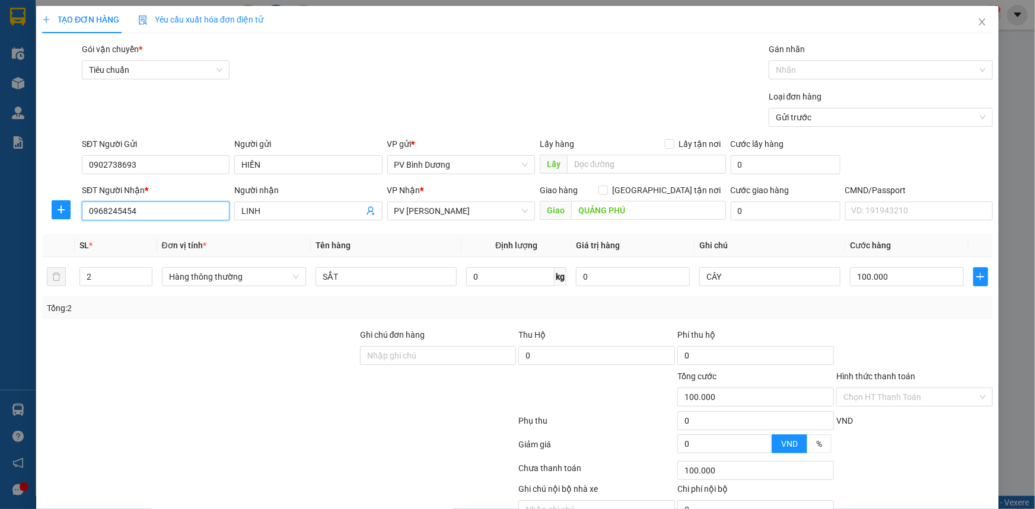
drag, startPoint x: 149, startPoint y: 211, endPoint x: 36, endPoint y: 213, distance: 113.3
click at [36, 213] on div "TẠO ĐƠN HÀNG Yêu cầu xuất hóa đơn điện tử Transit Pickup Surcharge Ids Transit …" at bounding box center [517, 281] width 962 height 550
drag, startPoint x: 142, startPoint y: 162, endPoint x: 31, endPoint y: 167, distance: 111.0
click at [31, 167] on div "TẠO ĐƠN HÀNG Yêu cầu xuất hóa đơn điện tử Transit Pickup Surcharge Ids Transit …" at bounding box center [517, 254] width 1035 height 509
drag, startPoint x: 142, startPoint y: 214, endPoint x: 69, endPoint y: 201, distance: 74.7
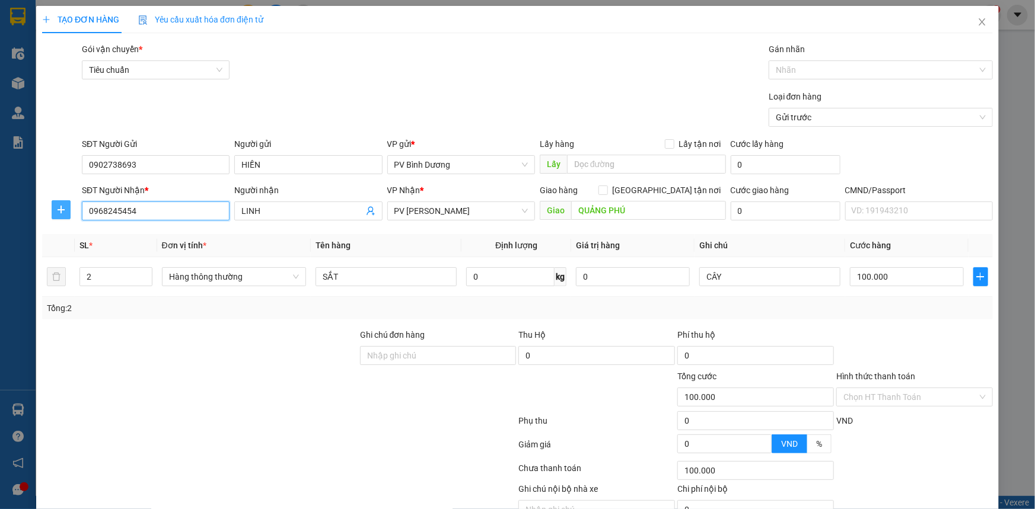
click at [69, 201] on div "SĐT Người Nhận * 0968245454 Người nhận LINH VP Nhận * PV Đức Xuyên Giao hàng Gi…" at bounding box center [517, 205] width 953 height 42
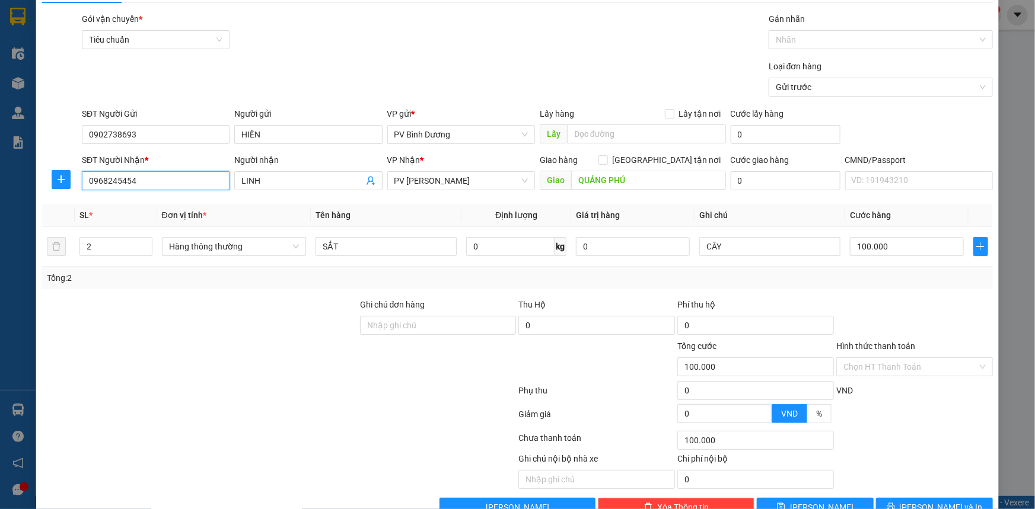
scroll to position [60, 0]
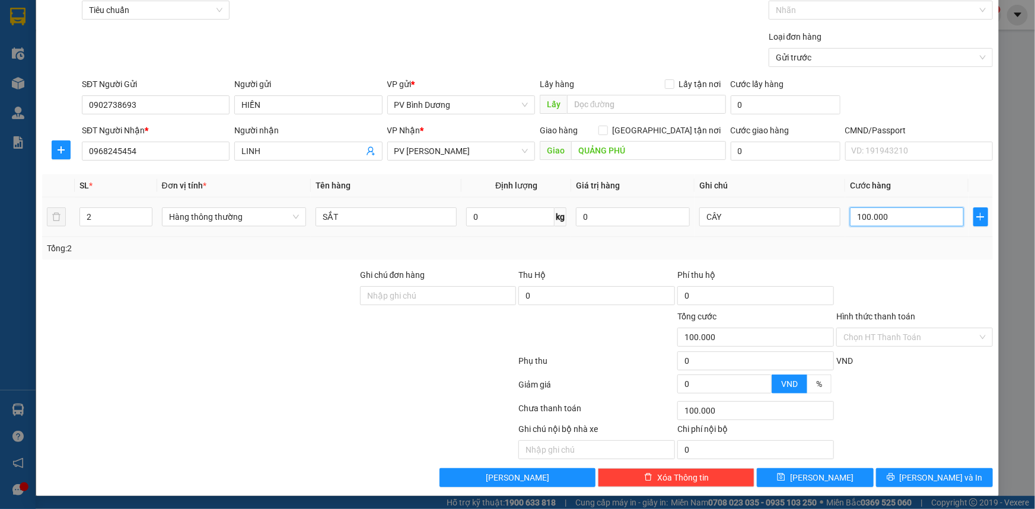
click at [853, 212] on input "100.000" at bounding box center [907, 217] width 114 height 19
click at [253, 346] on div at bounding box center [200, 331] width 318 height 42
click at [895, 473] on icon "printer" at bounding box center [890, 477] width 8 height 8
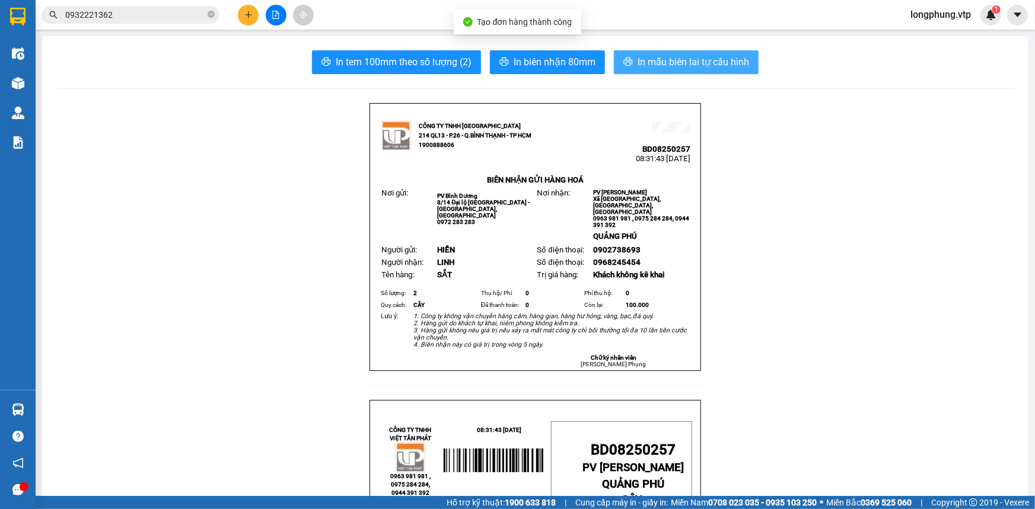
click at [640, 61] on span "In mẫu biên lai tự cấu hình" at bounding box center [692, 62] width 111 height 15
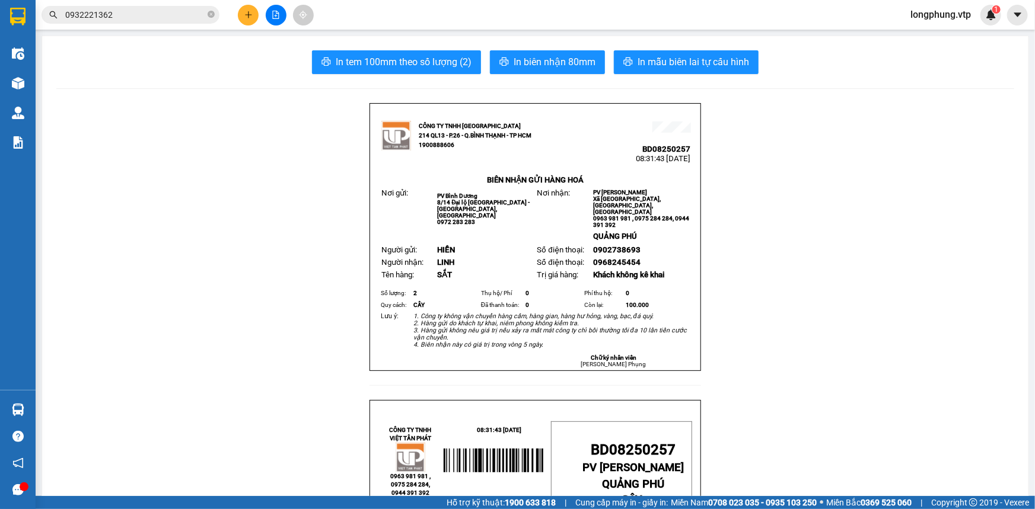
click at [149, 11] on input "0932221362" at bounding box center [135, 14] width 140 height 13
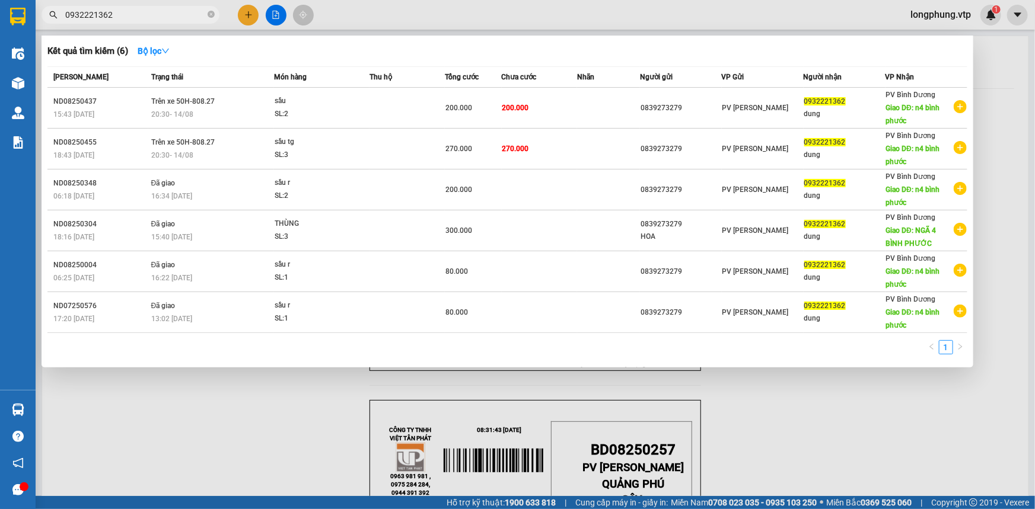
click at [149, 11] on input "0932221362" at bounding box center [135, 14] width 140 height 13
paste input "82846996"
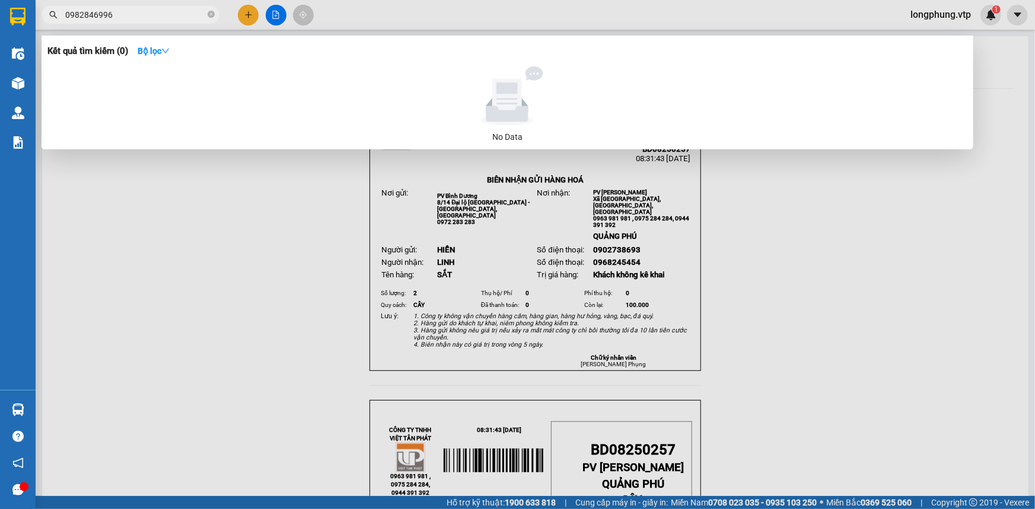
click at [311, 243] on div at bounding box center [517, 254] width 1035 height 509
click at [139, 12] on input "0982846996" at bounding box center [135, 14] width 140 height 13
drag, startPoint x: 139, startPoint y: 12, endPoint x: 91, endPoint y: 18, distance: 48.4
click at [91, 18] on input "0982846996" at bounding box center [135, 14] width 140 height 13
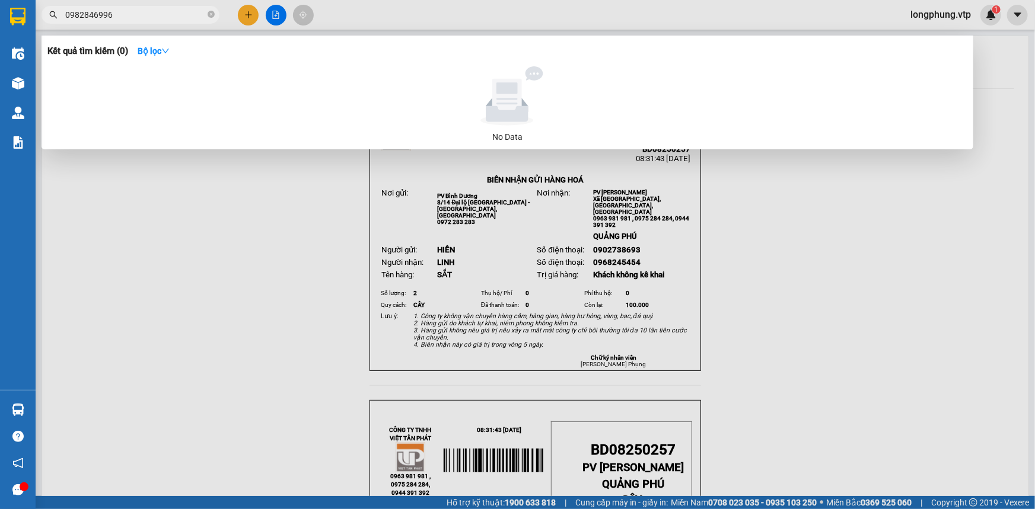
paste input "65696938"
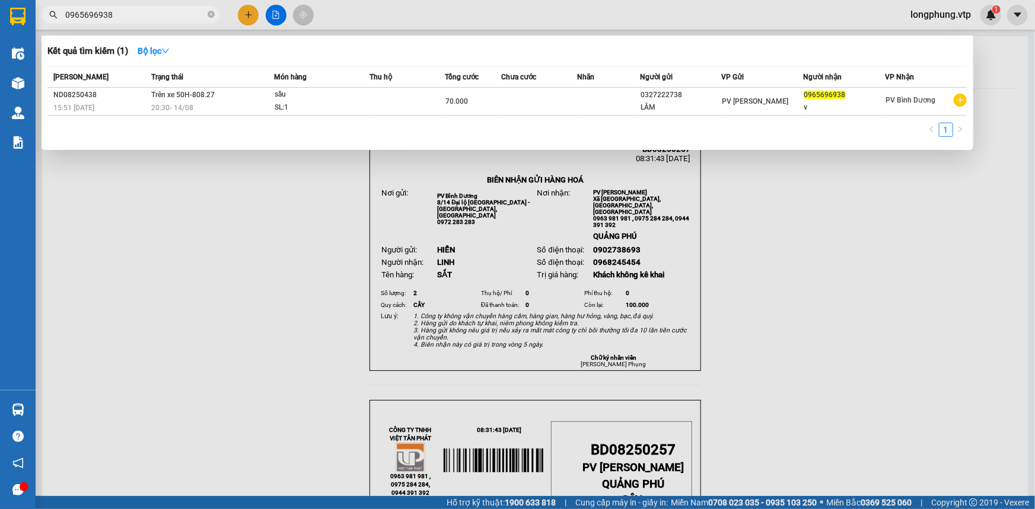
type input "0965696938"
click at [168, 97] on span "Trên xe 50H-808.27" at bounding box center [182, 95] width 63 height 8
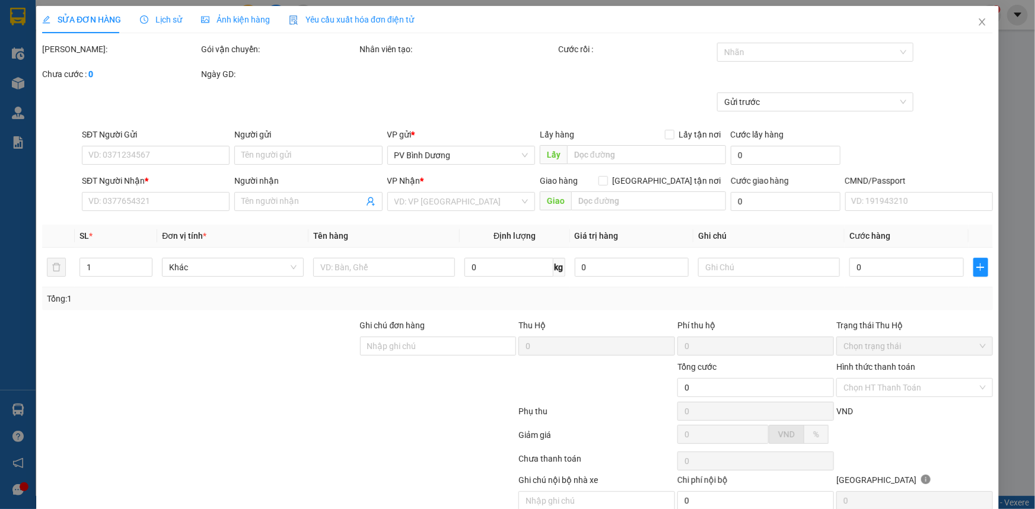
type input "0327222738"
type input "LÂM"
type input "0965696938"
type input "v"
type input "70.000"
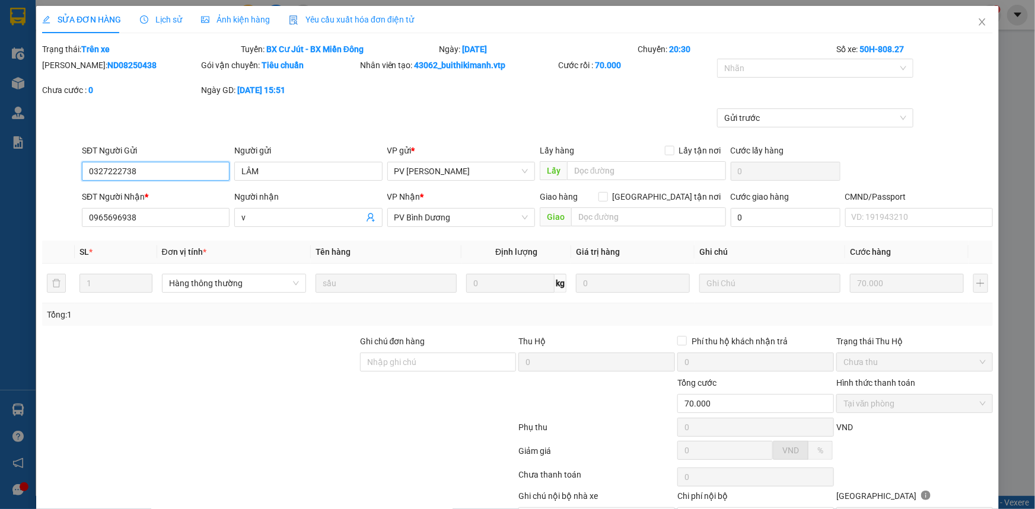
type input "3.500"
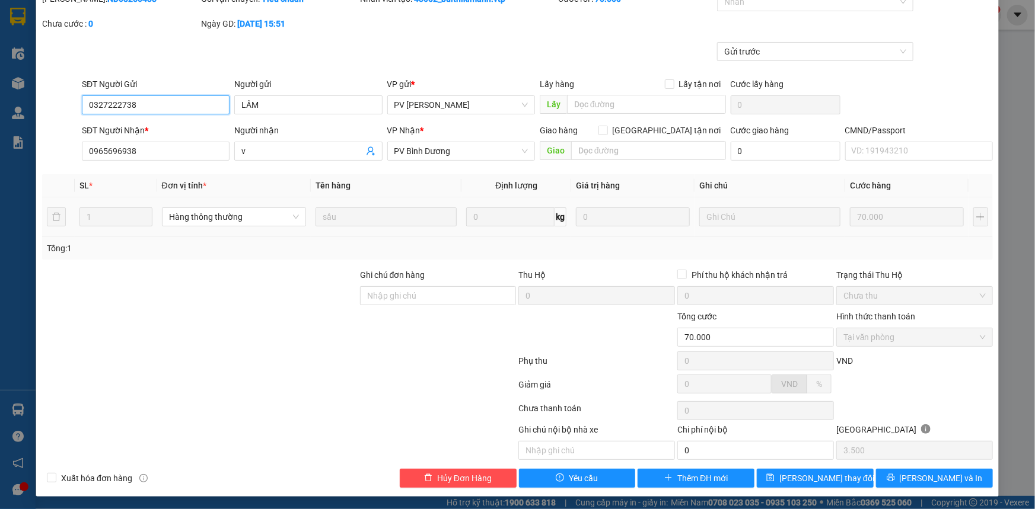
scroll to position [67, 0]
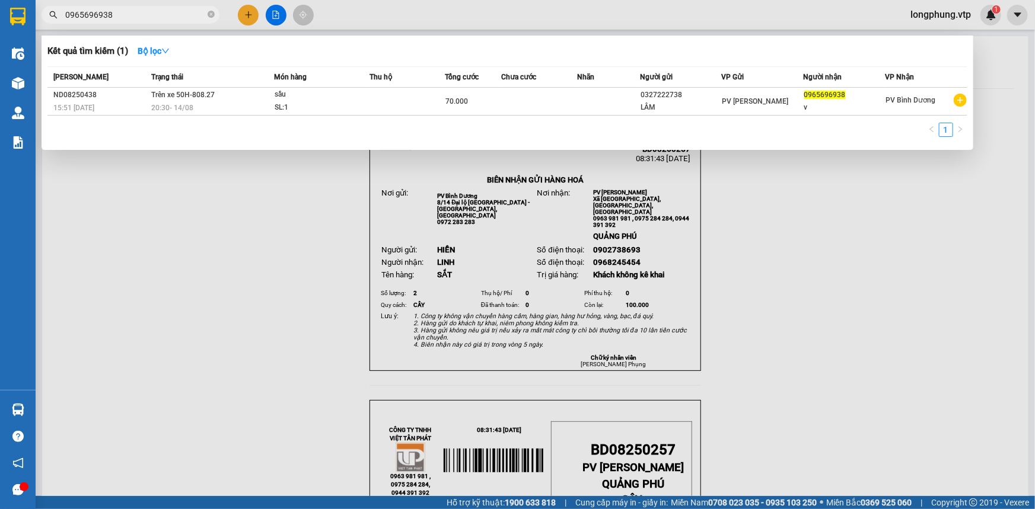
click at [122, 14] on input "0965696938" at bounding box center [135, 14] width 140 height 13
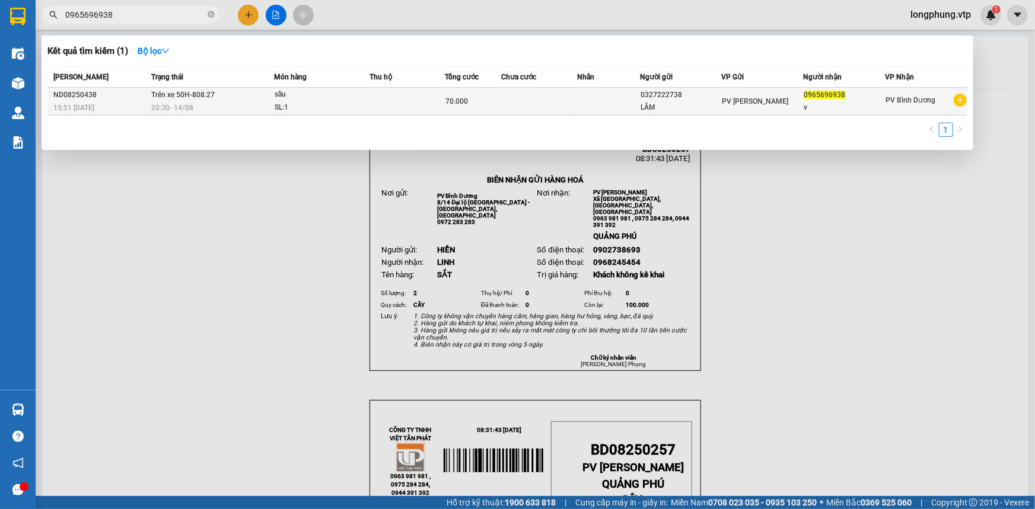
click at [414, 101] on td at bounding box center [406, 102] width 75 height 28
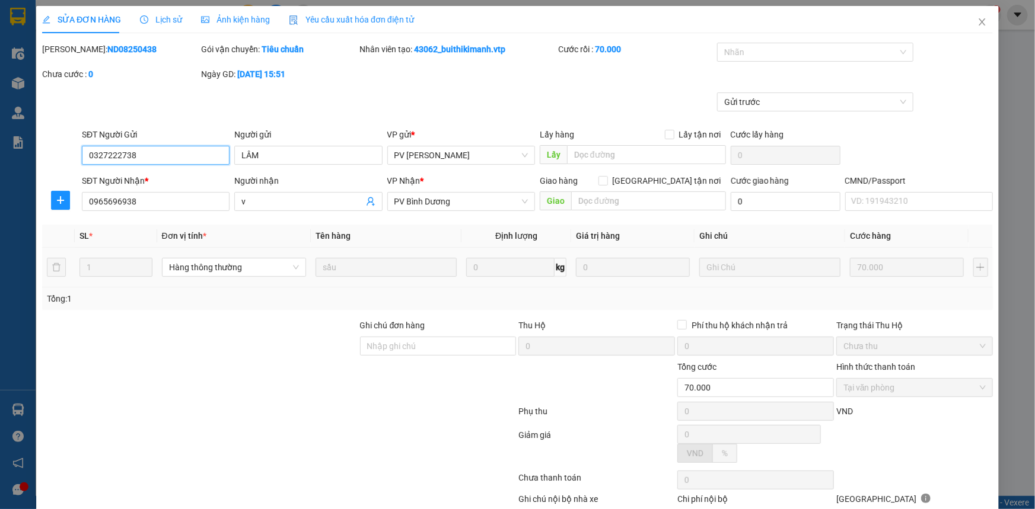
type input "3.500"
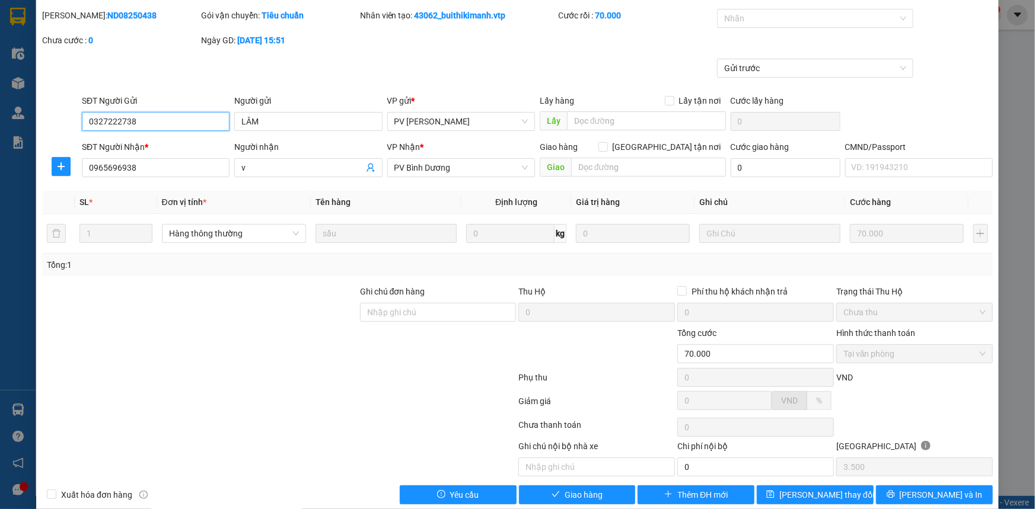
scroll to position [51, 0]
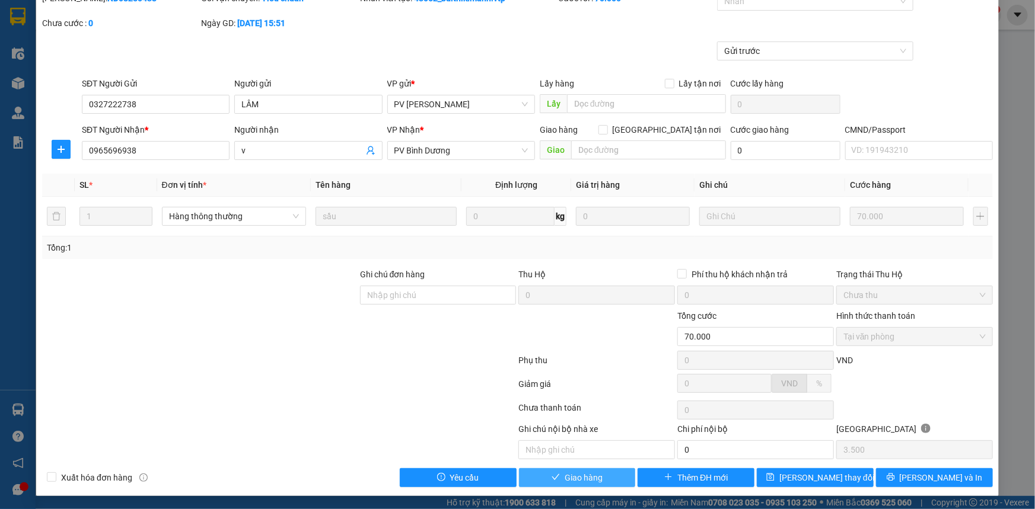
click at [575, 474] on span "Giao hàng" at bounding box center [583, 477] width 38 height 13
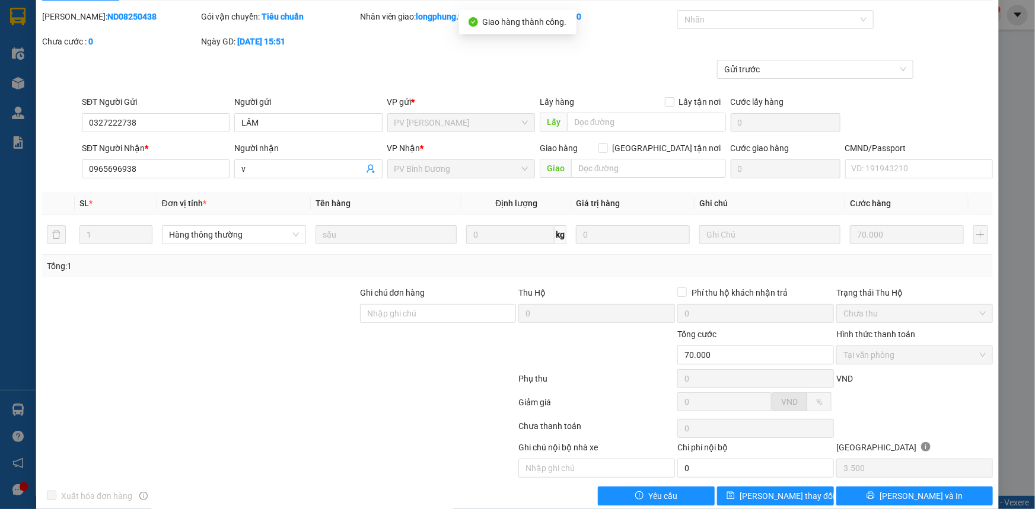
scroll to position [0, 0]
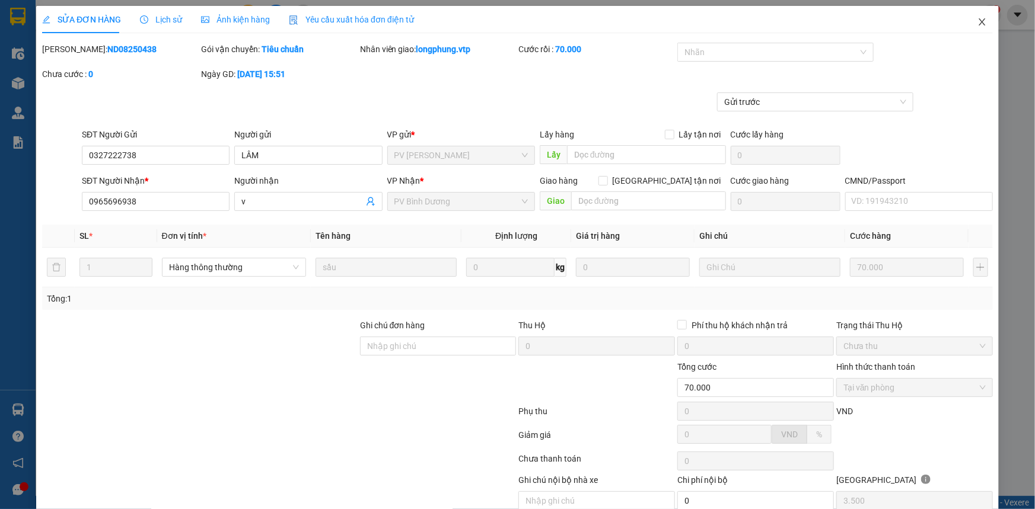
click at [977, 21] on icon "close" at bounding box center [981, 21] width 9 height 9
